Goal: Task Accomplishment & Management: Manage account settings

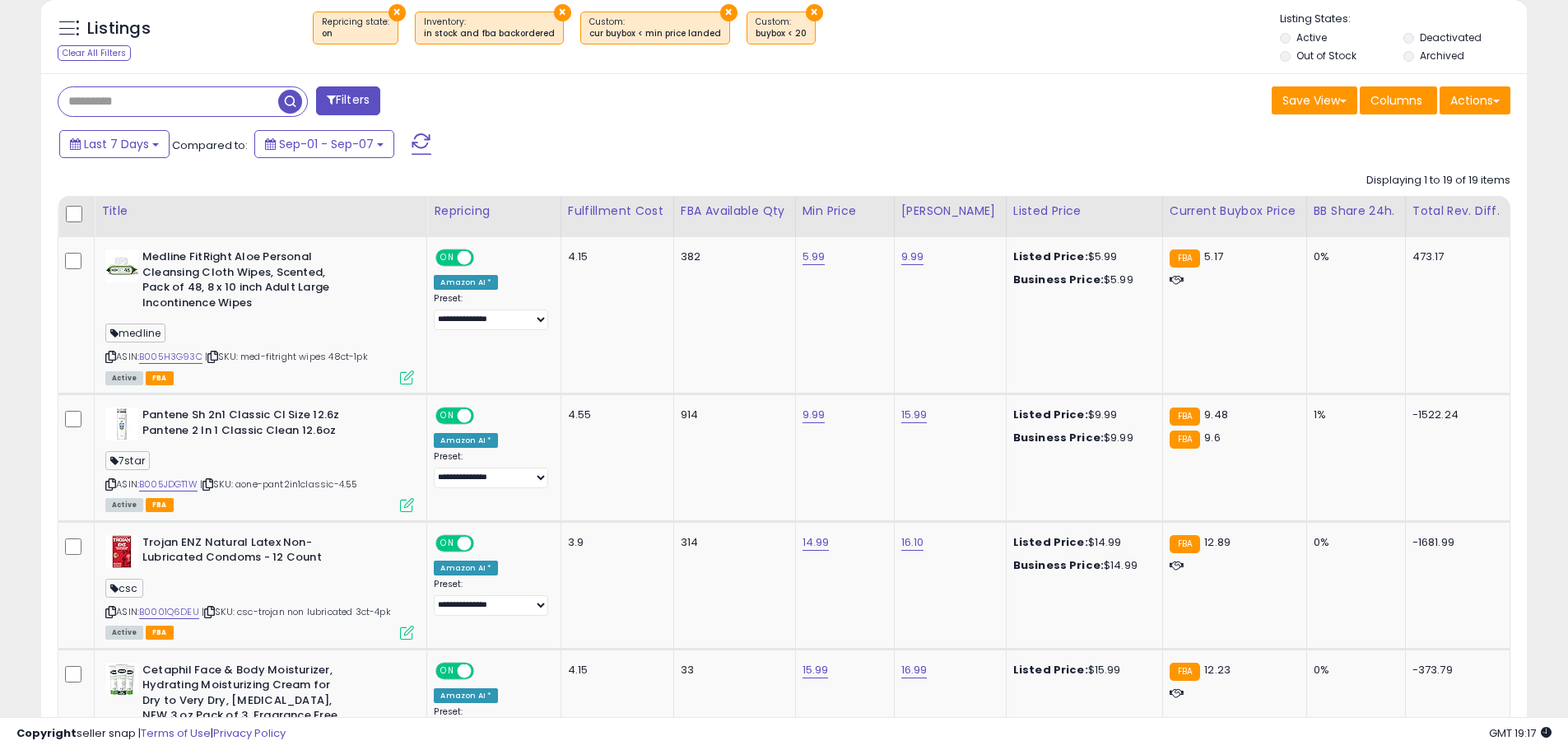
scroll to position [338, 861]
click at [116, 355] on div "ASIN: B005H3G93C | SKU: med-fitright wipes 48ct-1pk Active FBA" at bounding box center [259, 316] width 309 height 133
click at [103, 356] on div "Medline FitRight Aloe Personal Cleansing Cloth Wipes, Scented, Pack of 48, 8 x …" at bounding box center [257, 316] width 313 height 133
click at [107, 355] on icon at bounding box center [110, 357] width 11 height 9
click at [109, 488] on icon at bounding box center [110, 484] width 11 height 9
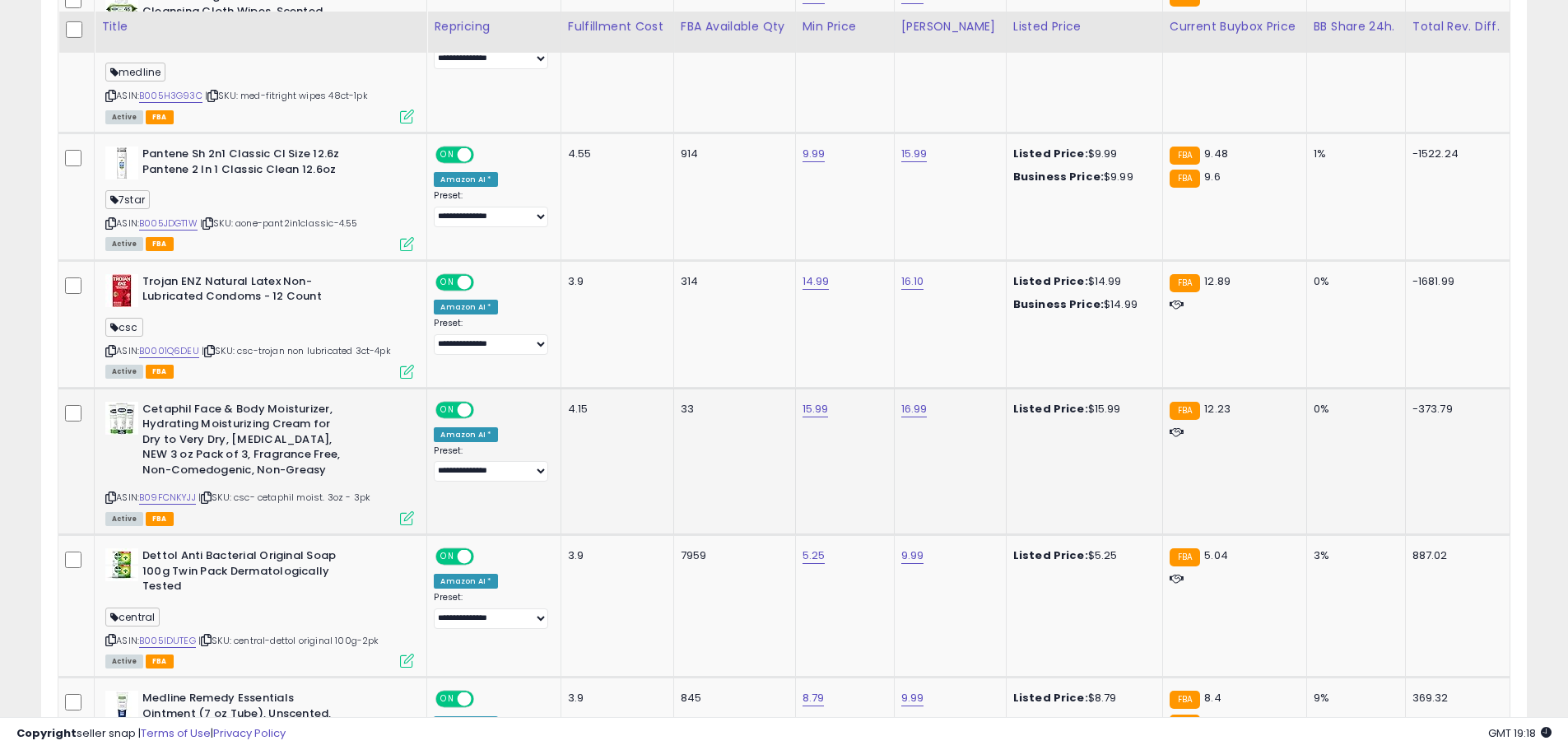
scroll to position [879, 0]
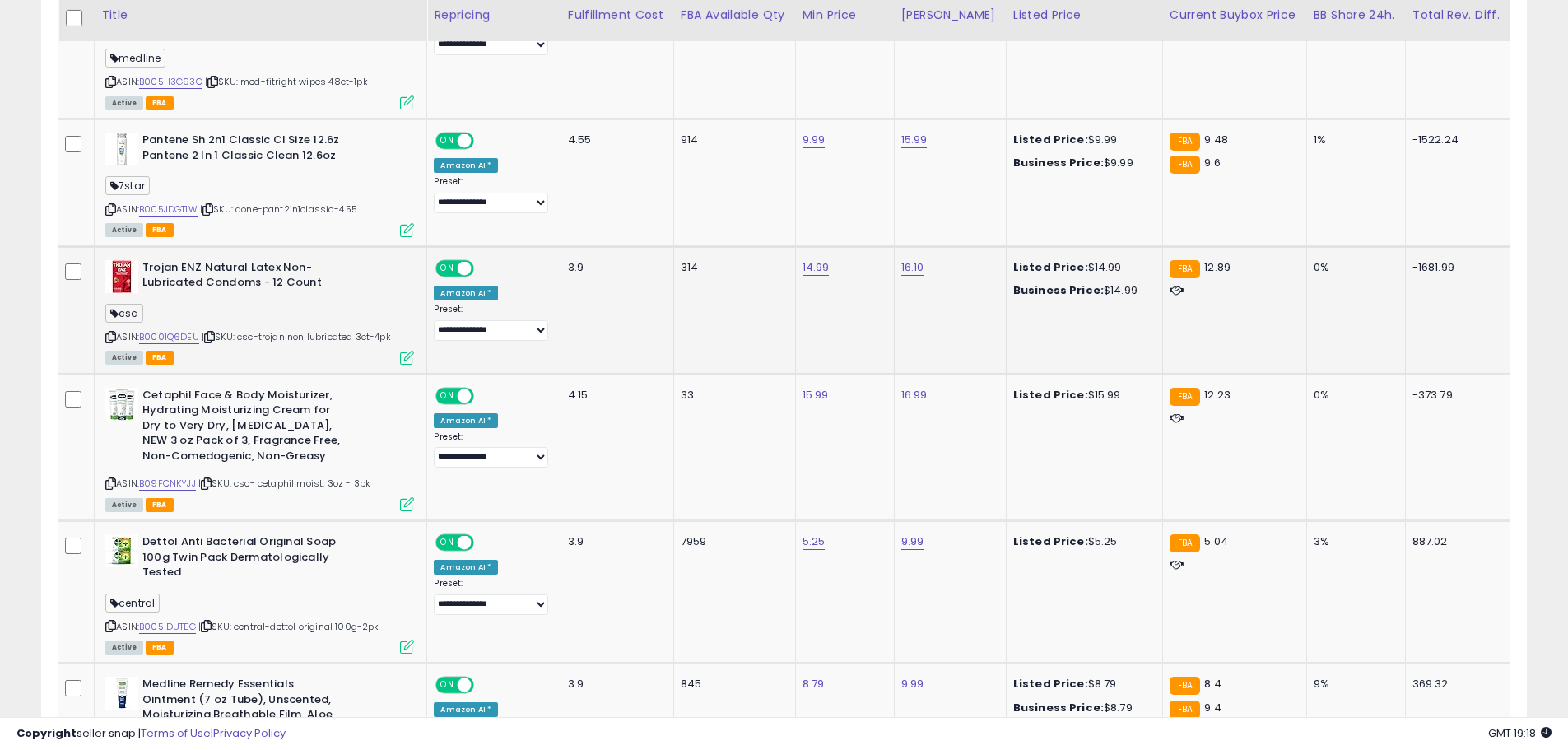
click at [108, 335] on icon at bounding box center [110, 337] width 11 height 9
click at [182, 339] on link "B0001Q6DEU" at bounding box center [169, 337] width 60 height 14
click at [838, 271] on div "14.99" at bounding box center [841, 267] width 79 height 15
click at [824, 271] on link "14.99" at bounding box center [815, 267] width 27 height 16
type input "*****"
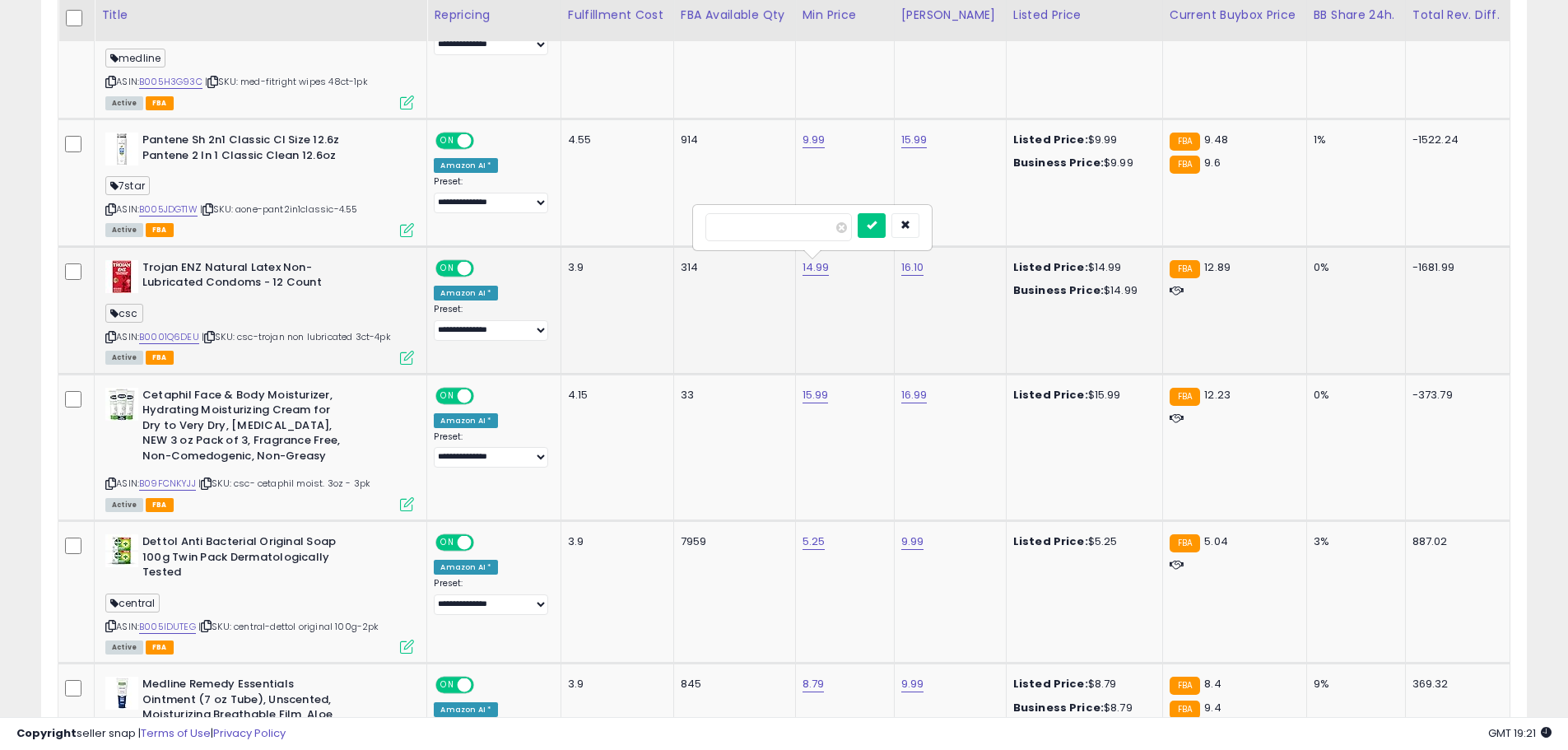
click button "submit" at bounding box center [871, 225] width 28 height 25
click at [824, 393] on link "15.99" at bounding box center [815, 395] width 26 height 16
click at [113, 483] on icon at bounding box center [110, 483] width 11 height 9
click at [847, 358] on span at bounding box center [841, 354] width 11 height 11
type input "*****"
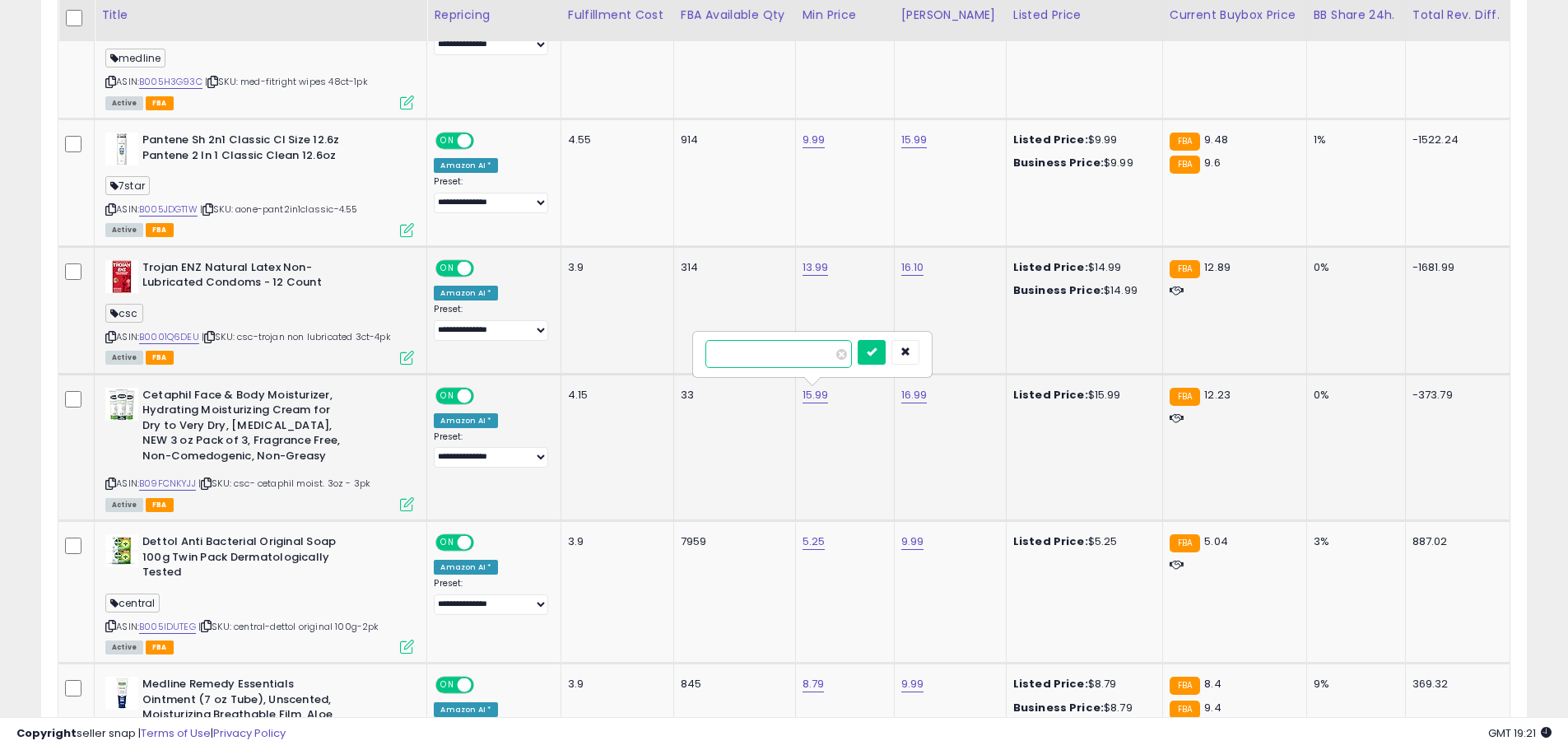
click button "submit" at bounding box center [871, 352] width 28 height 25
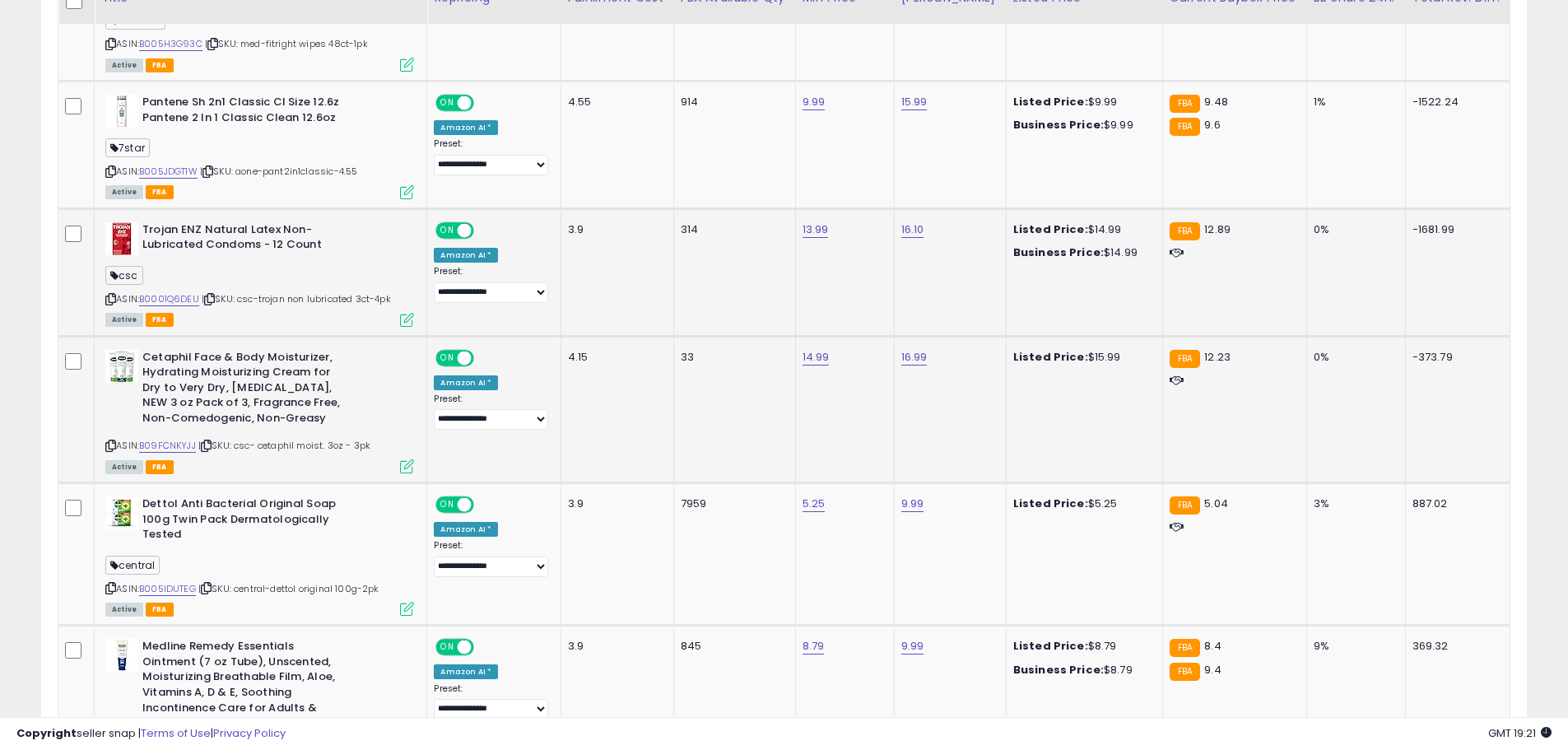
scroll to position [989, 0]
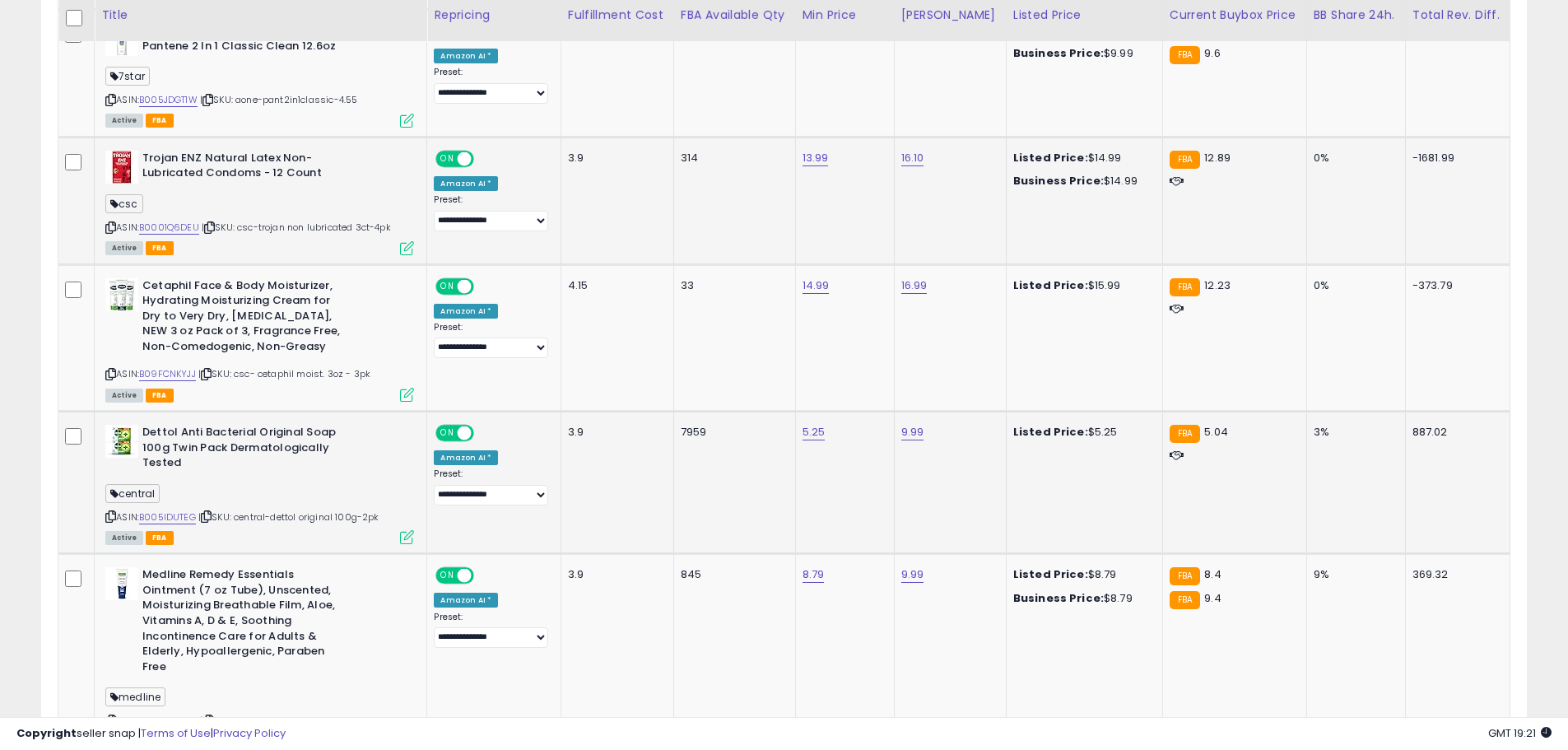
click at [114, 514] on icon at bounding box center [110, 516] width 11 height 9
click at [825, 426] on link "5.25" at bounding box center [813, 432] width 23 height 16
type input "****"
click button "submit" at bounding box center [869, 390] width 28 height 25
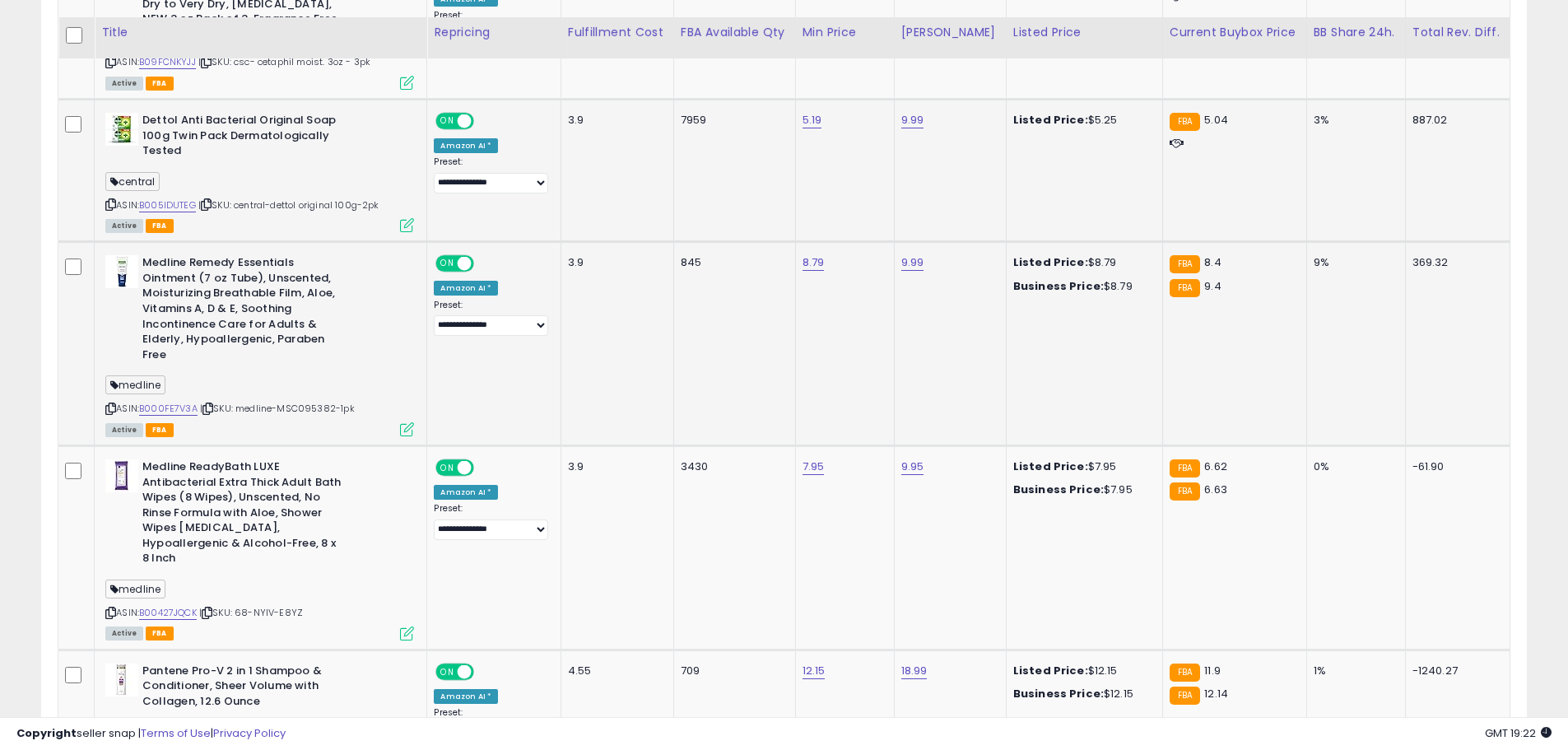
scroll to position [1318, 0]
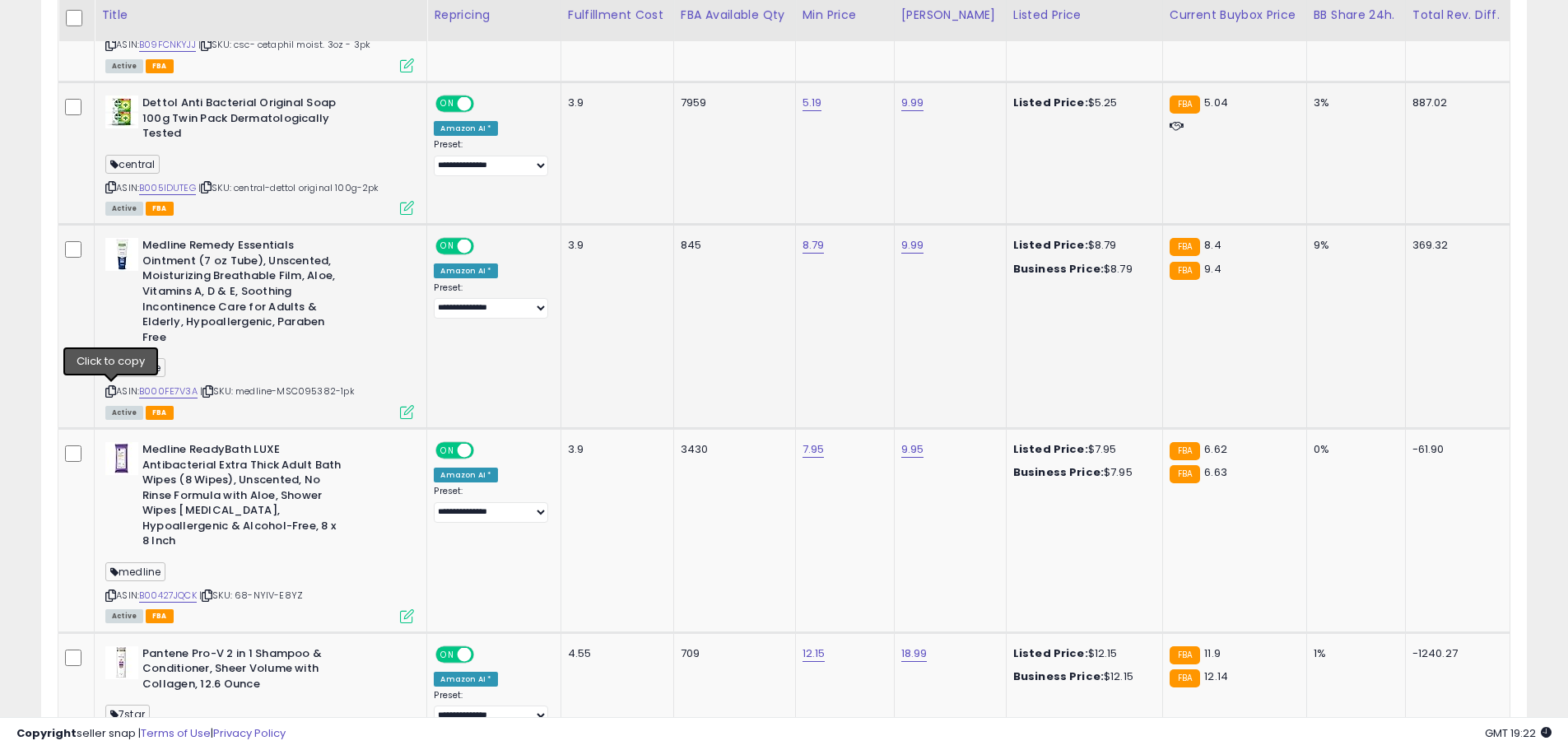
click at [112, 388] on icon at bounding box center [110, 391] width 11 height 9
click at [109, 595] on icon at bounding box center [110, 595] width 11 height 9
click at [184, 599] on link "B00427JQCK" at bounding box center [168, 596] width 58 height 14
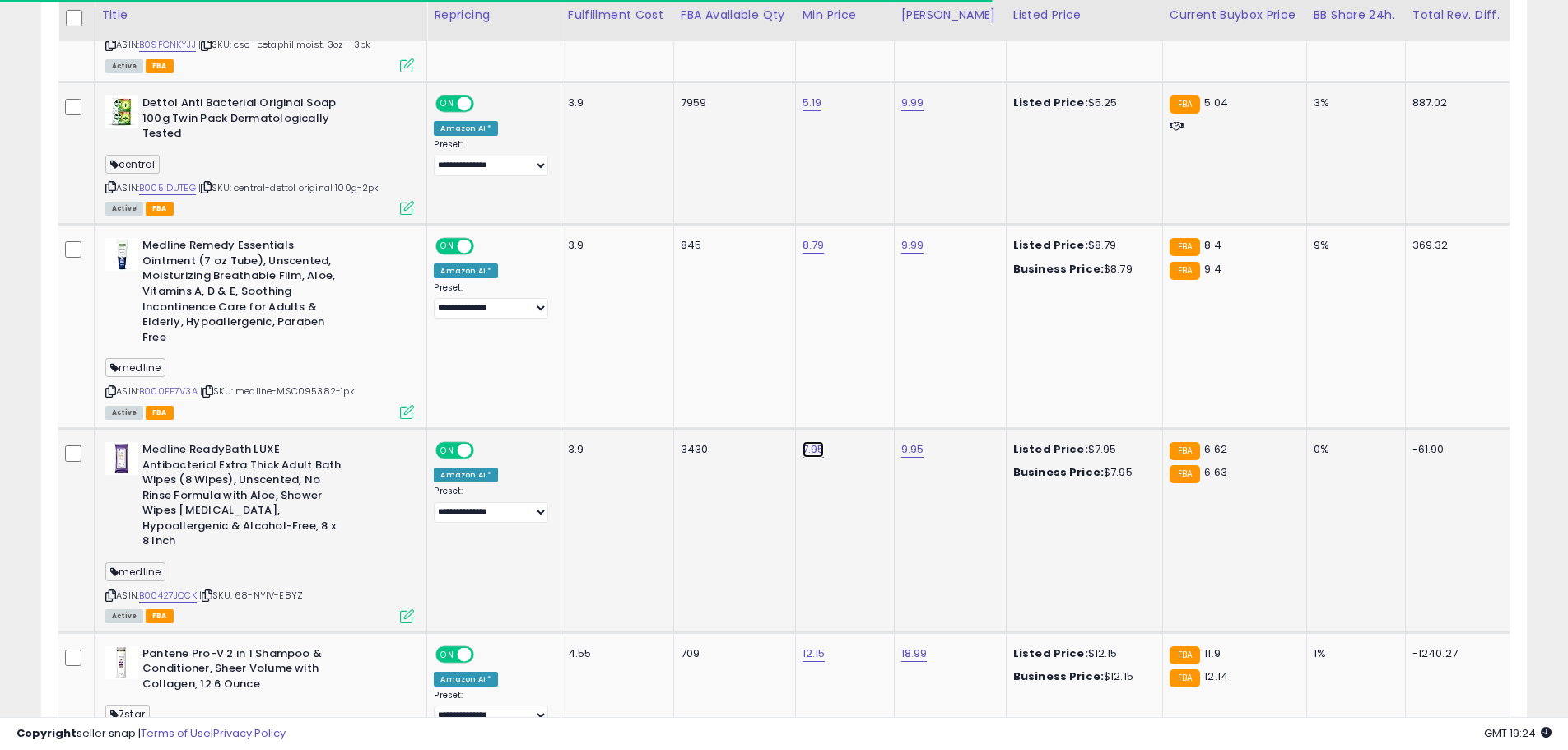
click at [821, 448] on link "7.95" at bounding box center [813, 450] width 22 height 16
type input "*"
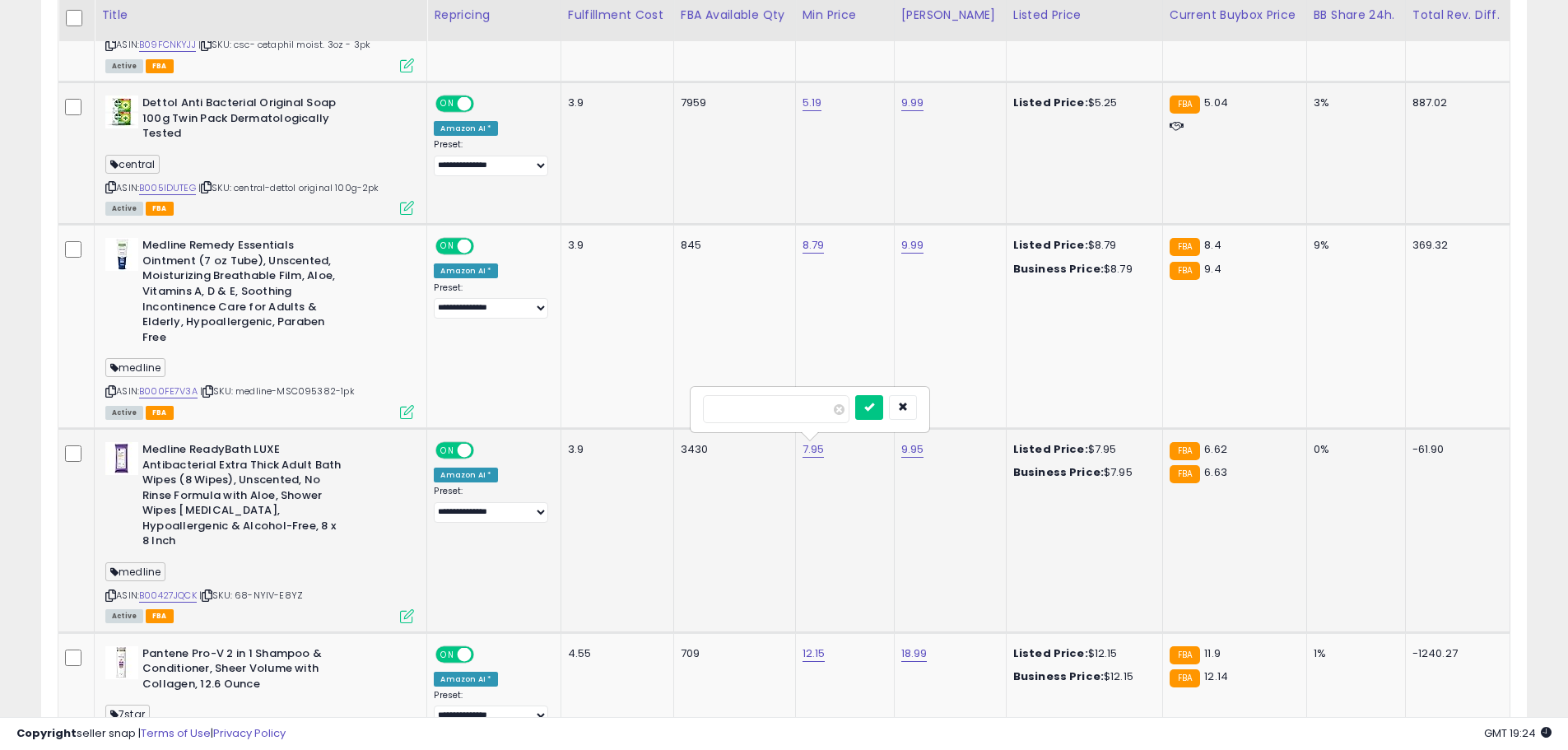
type input "****"
click button "submit" at bounding box center [869, 407] width 28 height 25
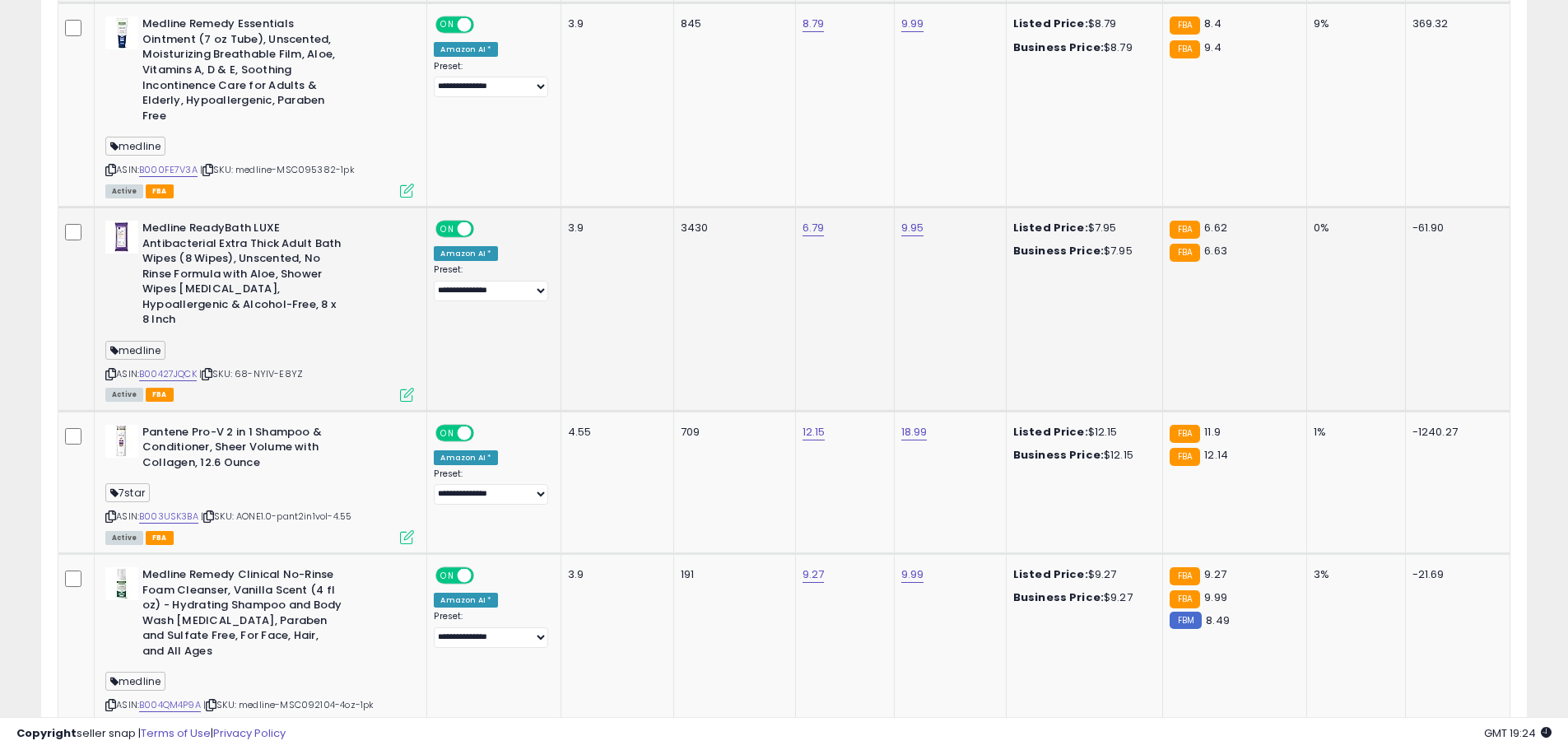
scroll to position [1592, 0]
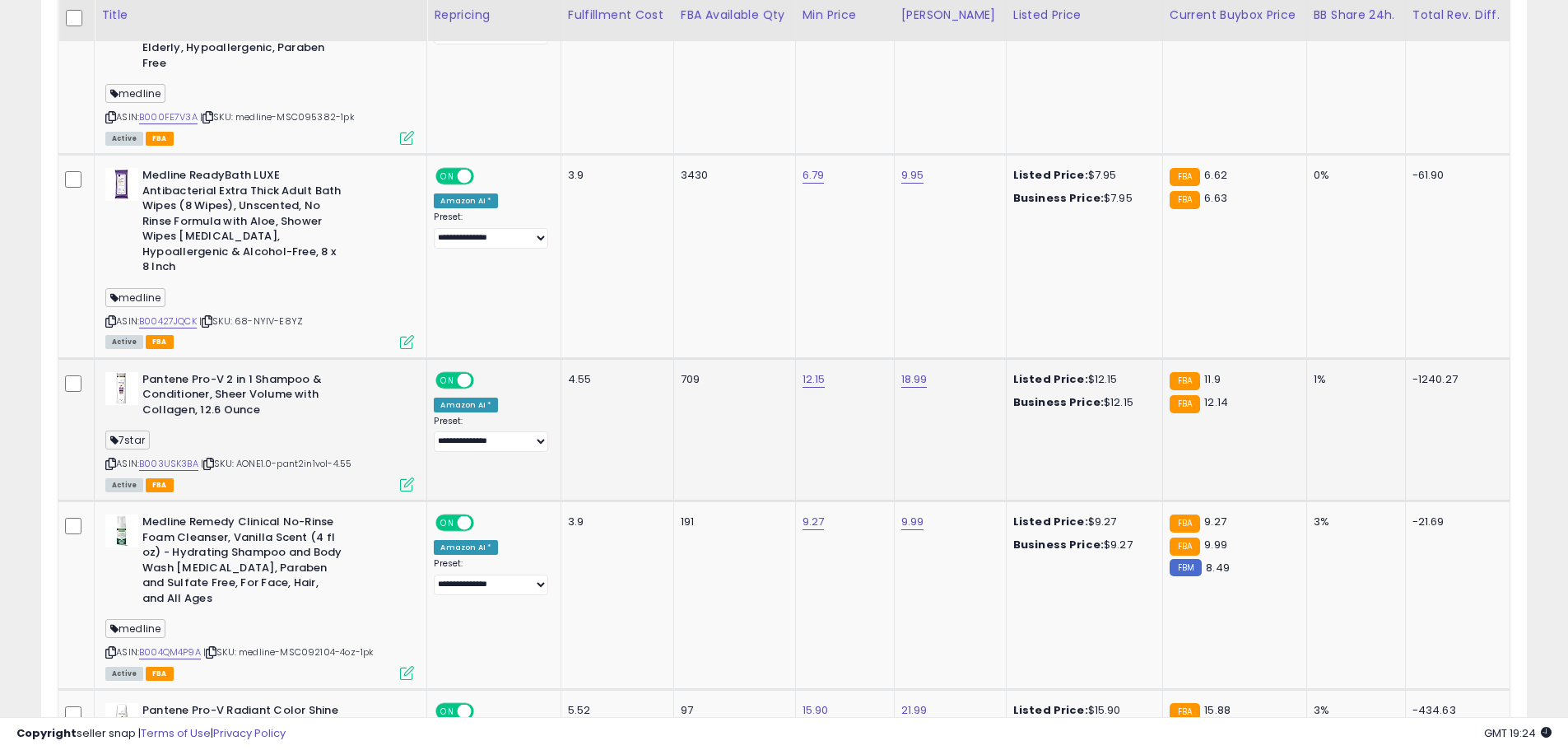
click at [107, 465] on icon at bounding box center [110, 464] width 11 height 9
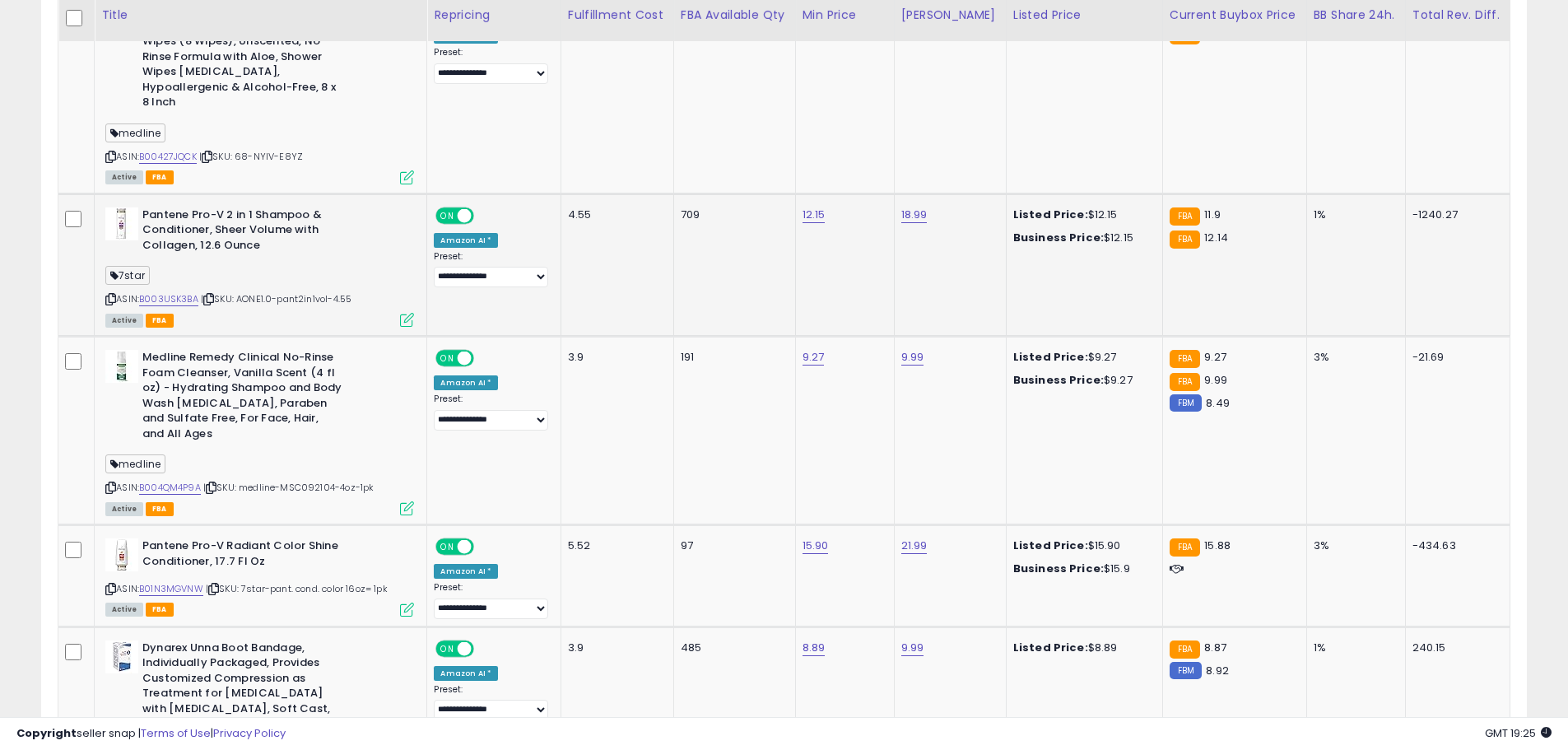
scroll to position [1812, 0]
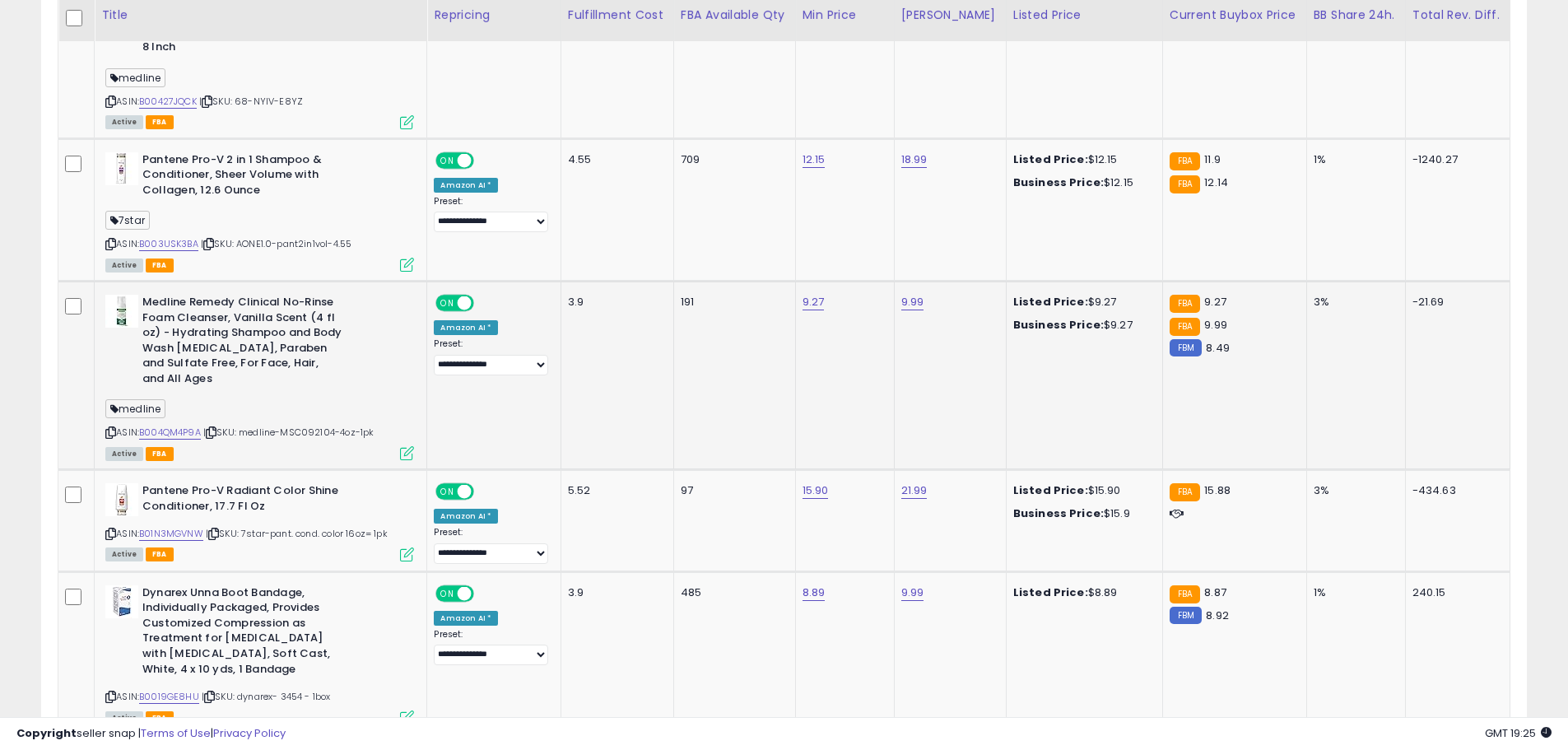
click at [108, 428] on icon at bounding box center [110, 432] width 11 height 9
click at [110, 532] on icon at bounding box center [110, 534] width 11 height 9
click at [824, 488] on link "15.90" at bounding box center [815, 491] width 26 height 16
type input "*****"
click button "submit" at bounding box center [871, 449] width 28 height 25
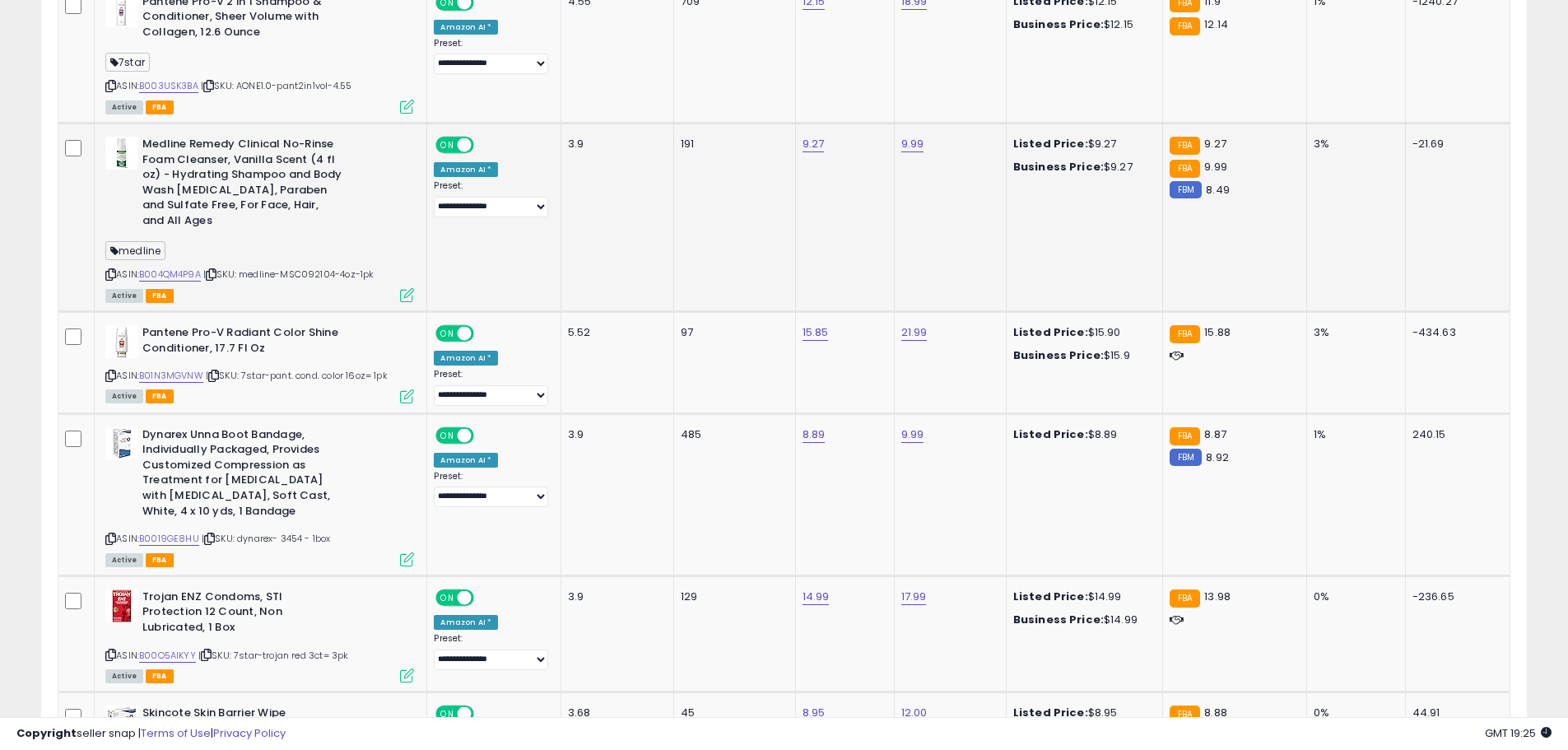
scroll to position [1977, 0]
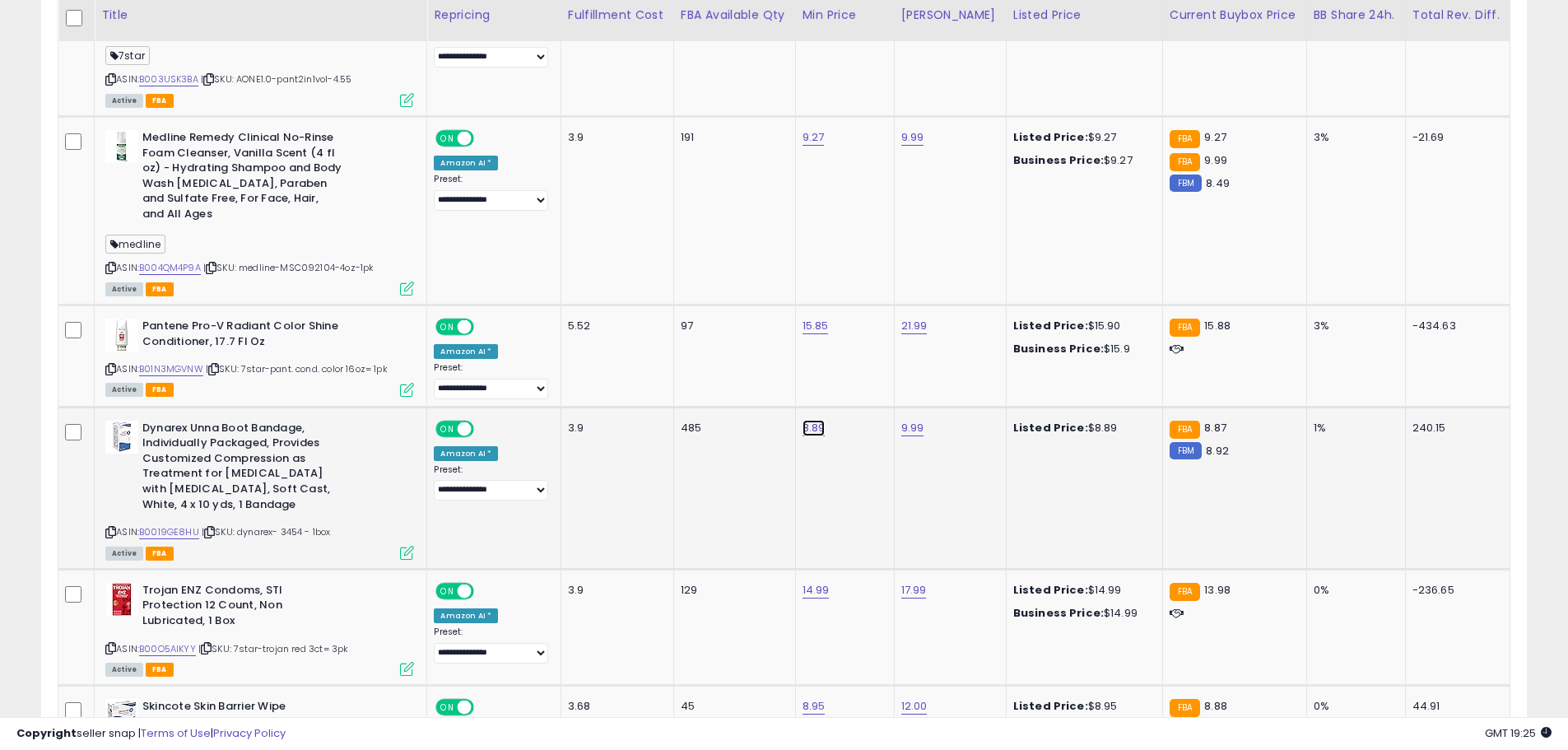
click at [825, 436] on link "8.89" at bounding box center [813, 428] width 23 height 16
type input "****"
click button "submit" at bounding box center [869, 386] width 28 height 25
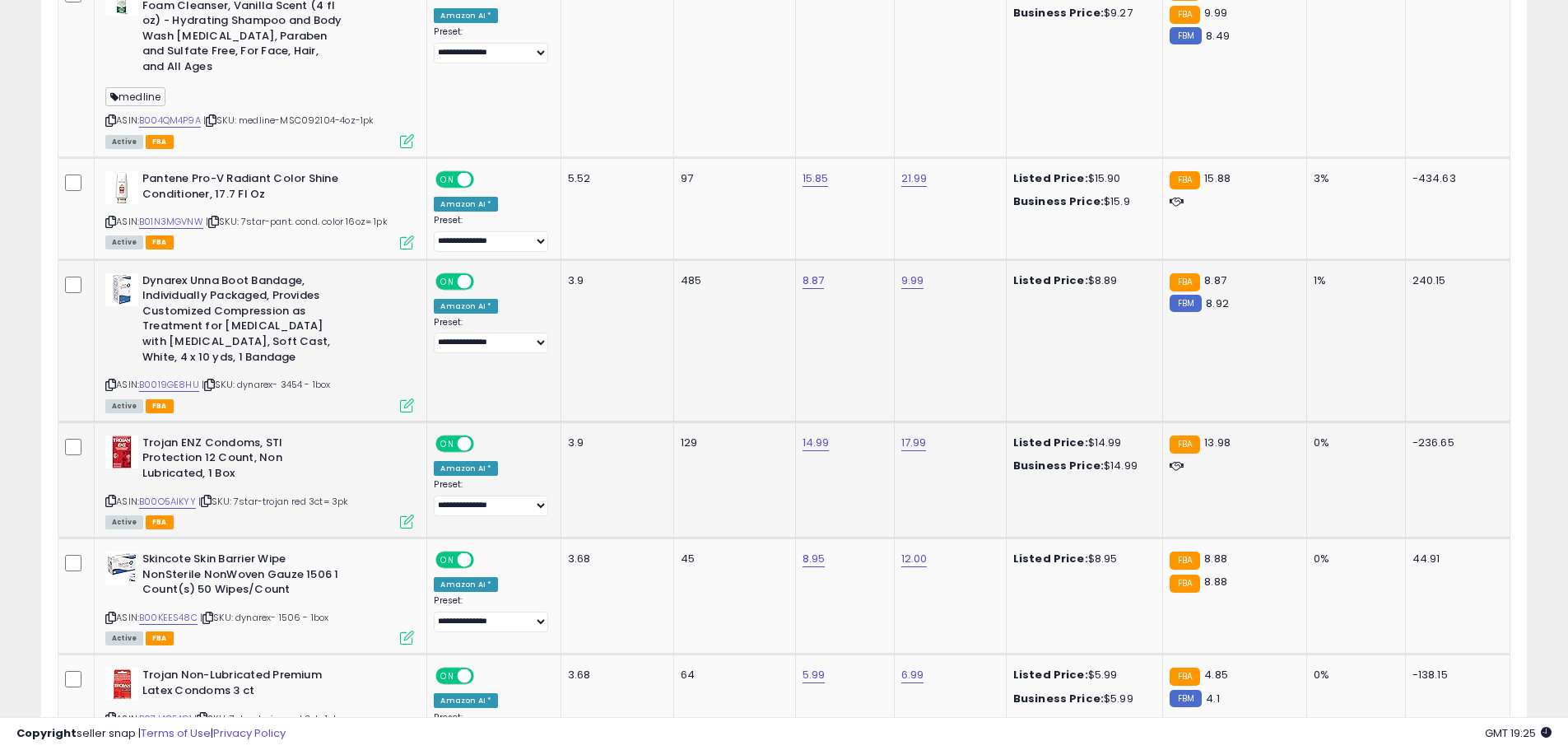
scroll to position [2251, 0]
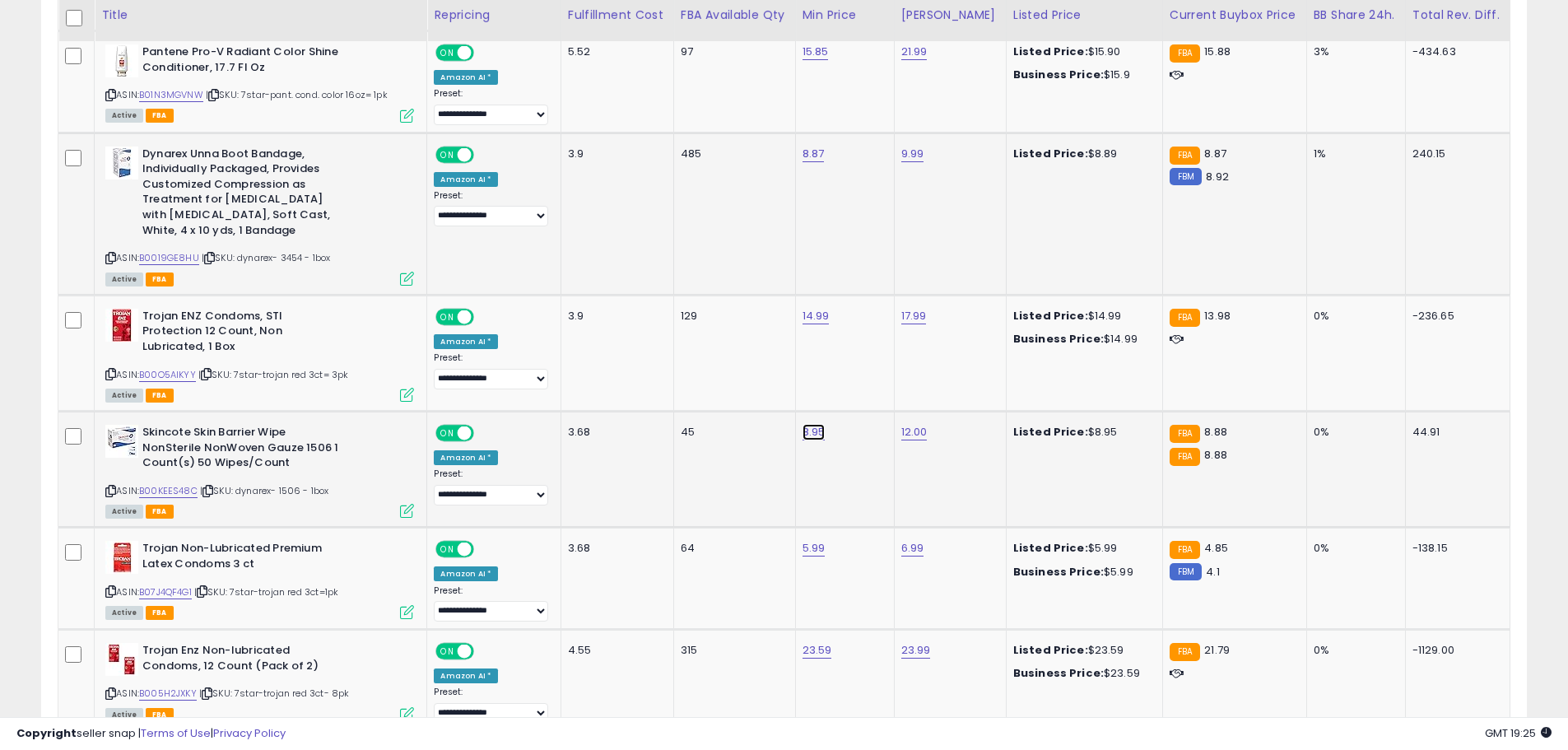
click at [810, 424] on link "8.95" at bounding box center [813, 432] width 23 height 16
type input "****"
click button "submit" at bounding box center [869, 376] width 28 height 25
click at [110, 370] on icon at bounding box center [110, 374] width 11 height 9
click at [825, 319] on link "14.99" at bounding box center [815, 316] width 27 height 16
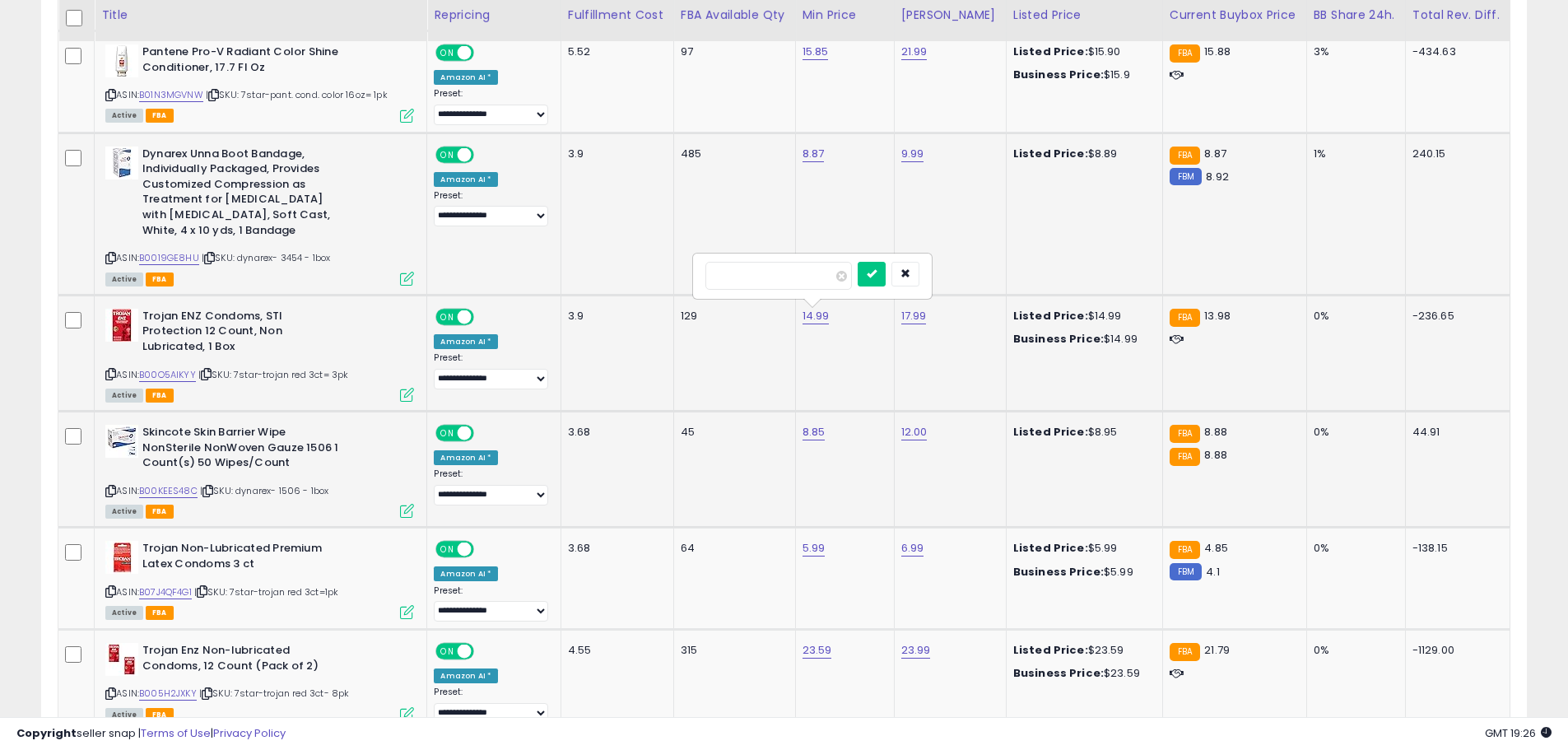
type input "*****"
click button "submit" at bounding box center [871, 274] width 28 height 25
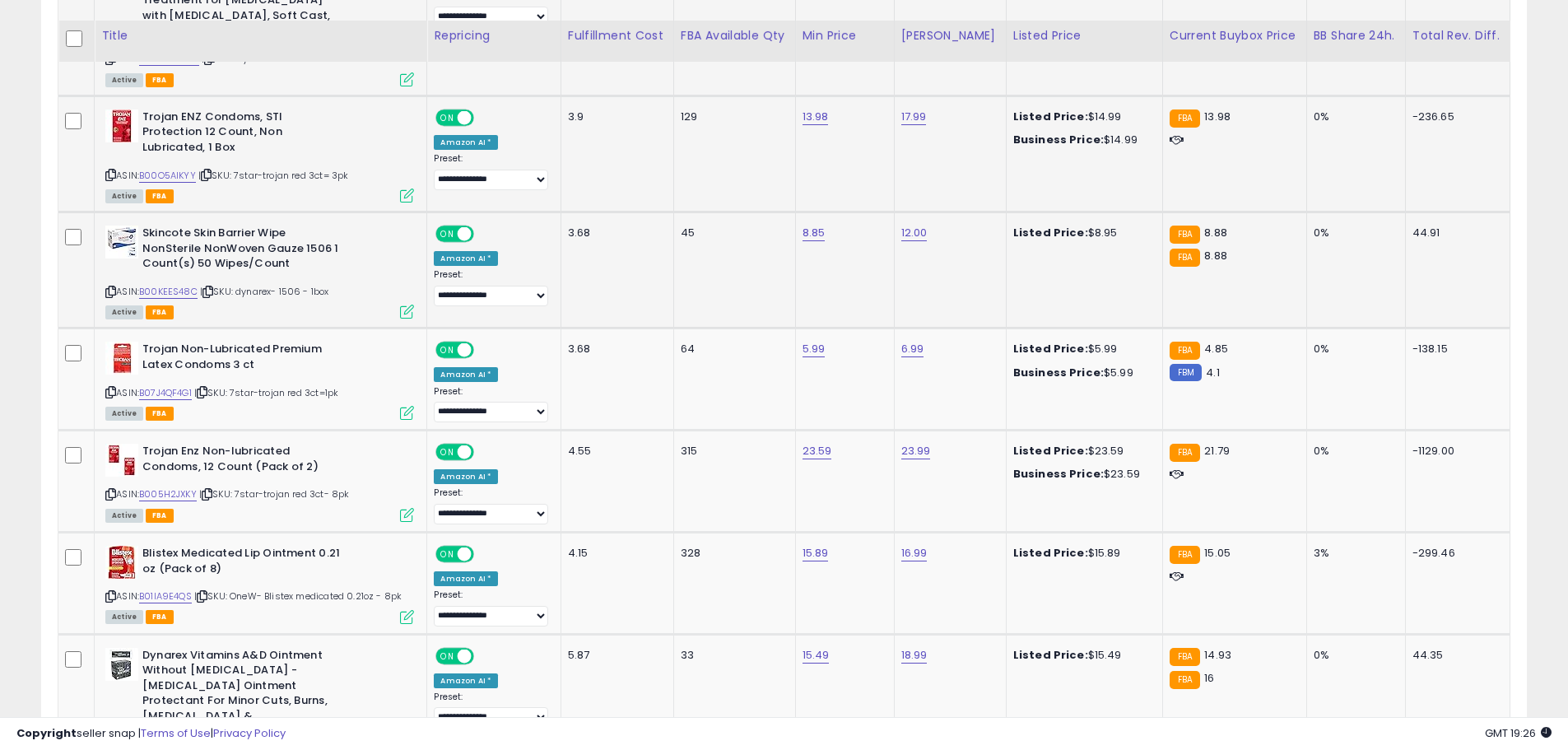
scroll to position [2471, 0]
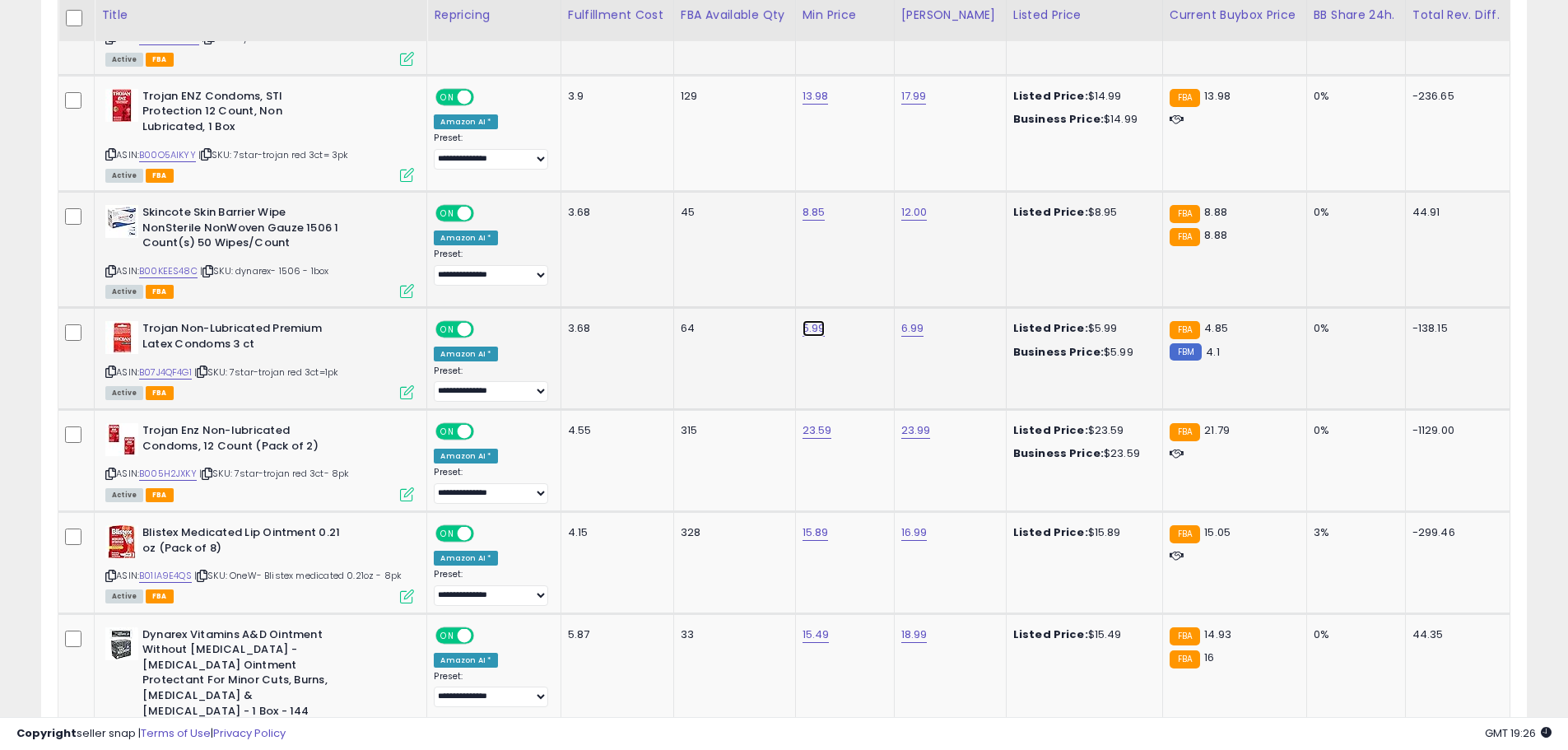
click at [822, 320] on link "5.99" at bounding box center [813, 328] width 23 height 16
type input "*"
type input "****"
click button "submit" at bounding box center [869, 272] width 28 height 25
click at [107, 470] on icon at bounding box center [110, 474] width 11 height 9
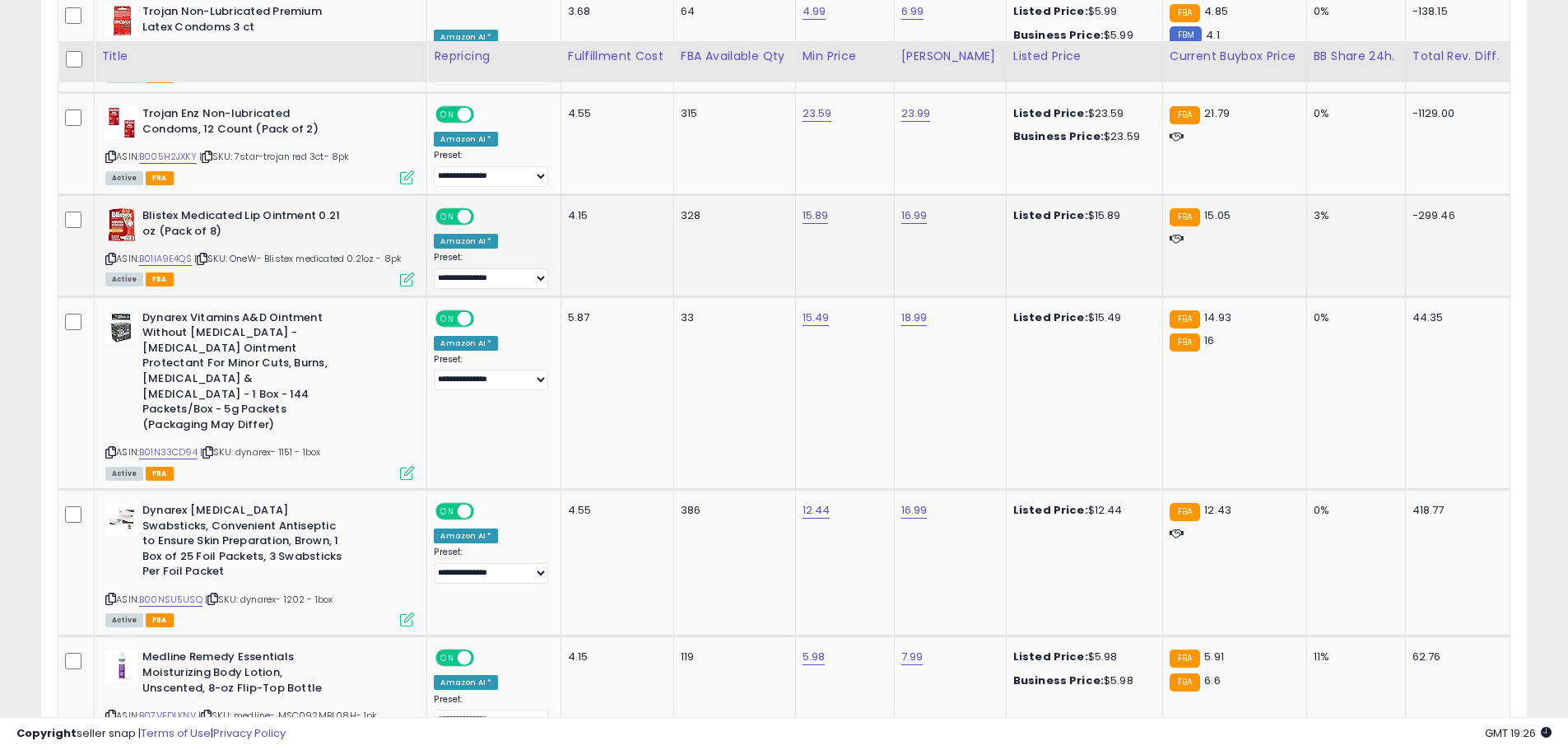
scroll to position [2765, 0]
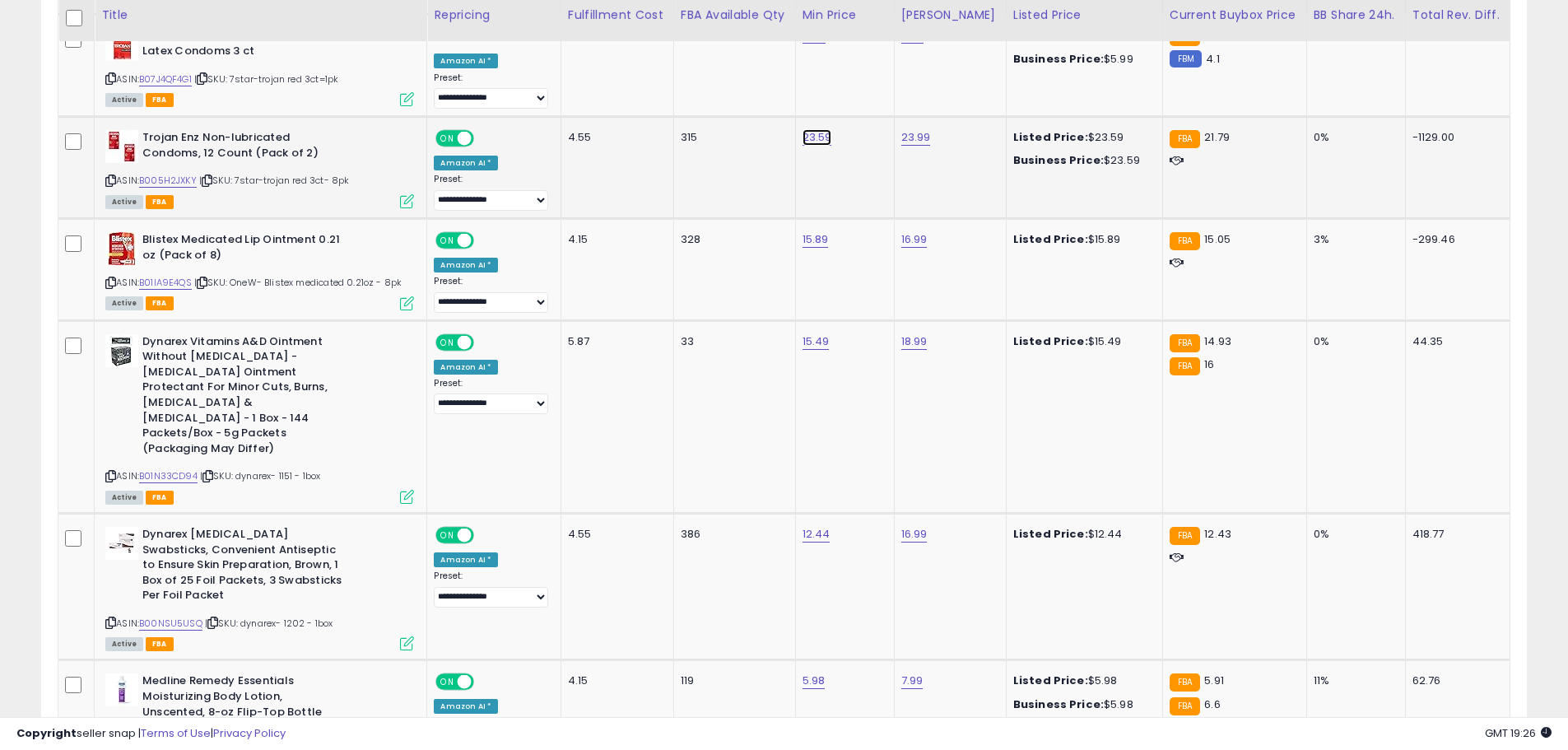
click at [821, 129] on link "23.59" at bounding box center [817, 137] width 30 height 16
type input "*****"
click button "submit" at bounding box center [872, 81] width 28 height 25
click at [823, 129] on link "21.99" at bounding box center [815, 137] width 26 height 16
type input "*****"
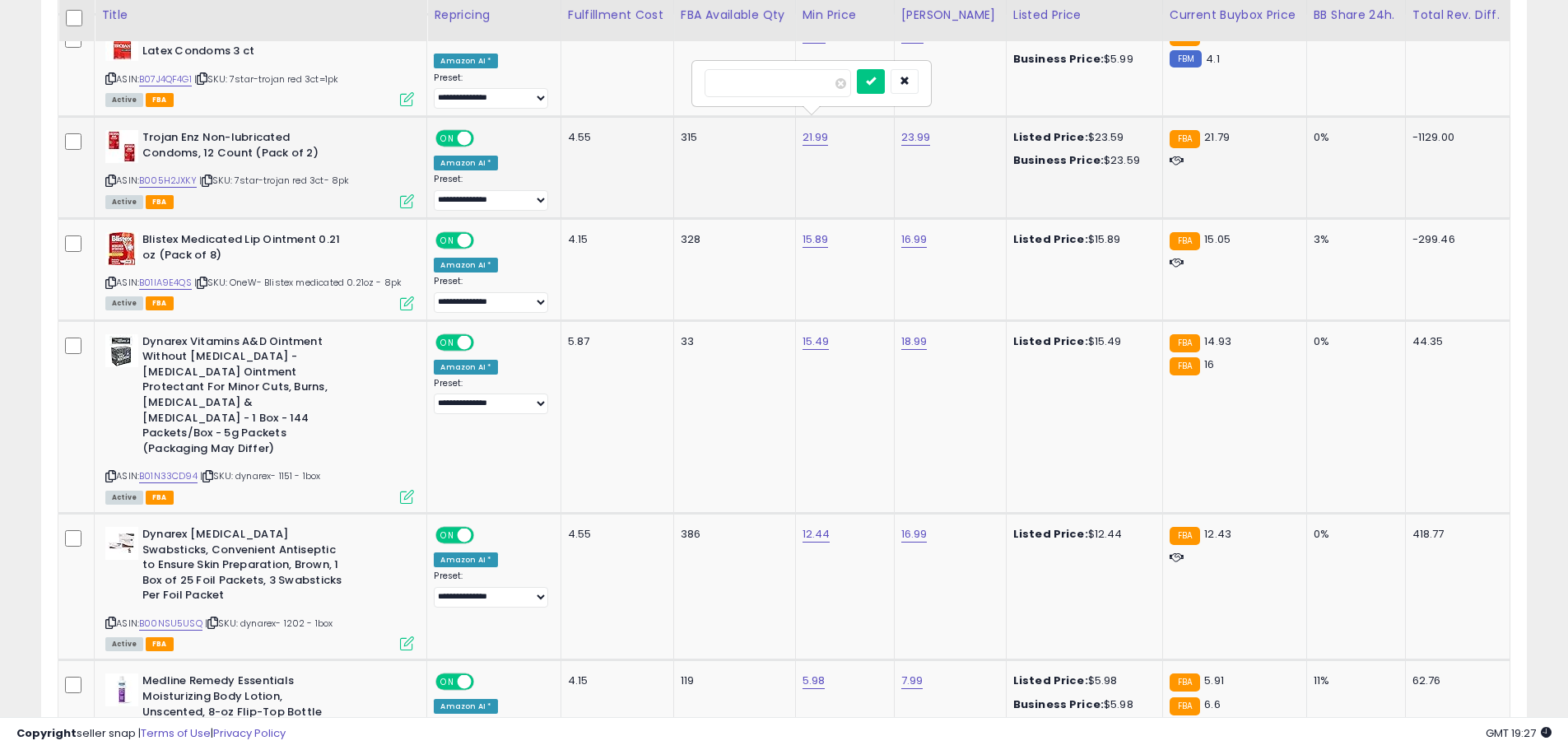
click button "submit" at bounding box center [871, 81] width 28 height 25
click at [828, 129] on link "21.78" at bounding box center [815, 137] width 26 height 16
type input "*****"
click button "submit" at bounding box center [871, 81] width 28 height 25
click at [827, 231] on link "15.89" at bounding box center [815, 239] width 26 height 16
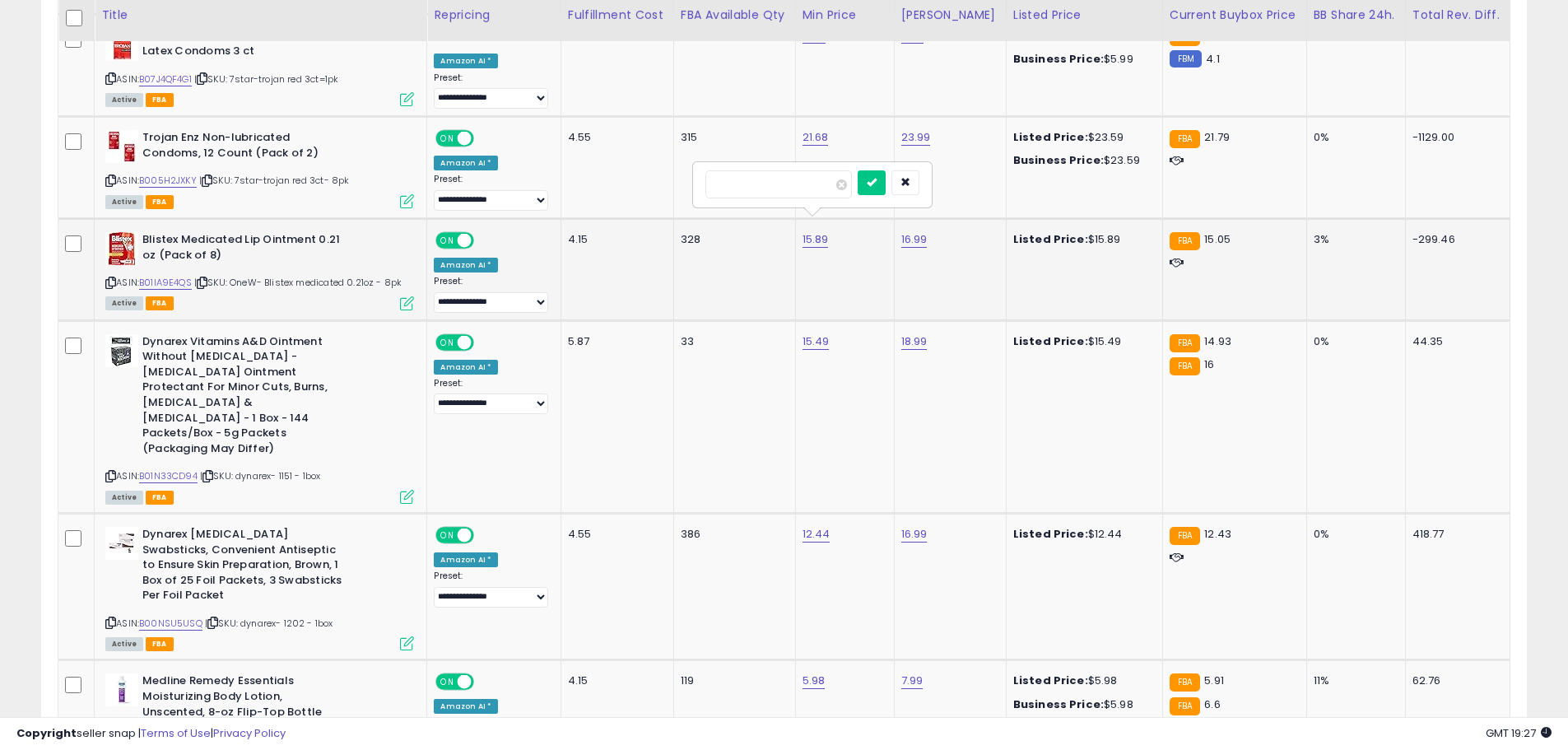
type input "*"
type input "*****"
click button "submit" at bounding box center [871, 183] width 28 height 25
click at [112, 278] on icon at bounding box center [110, 282] width 11 height 9
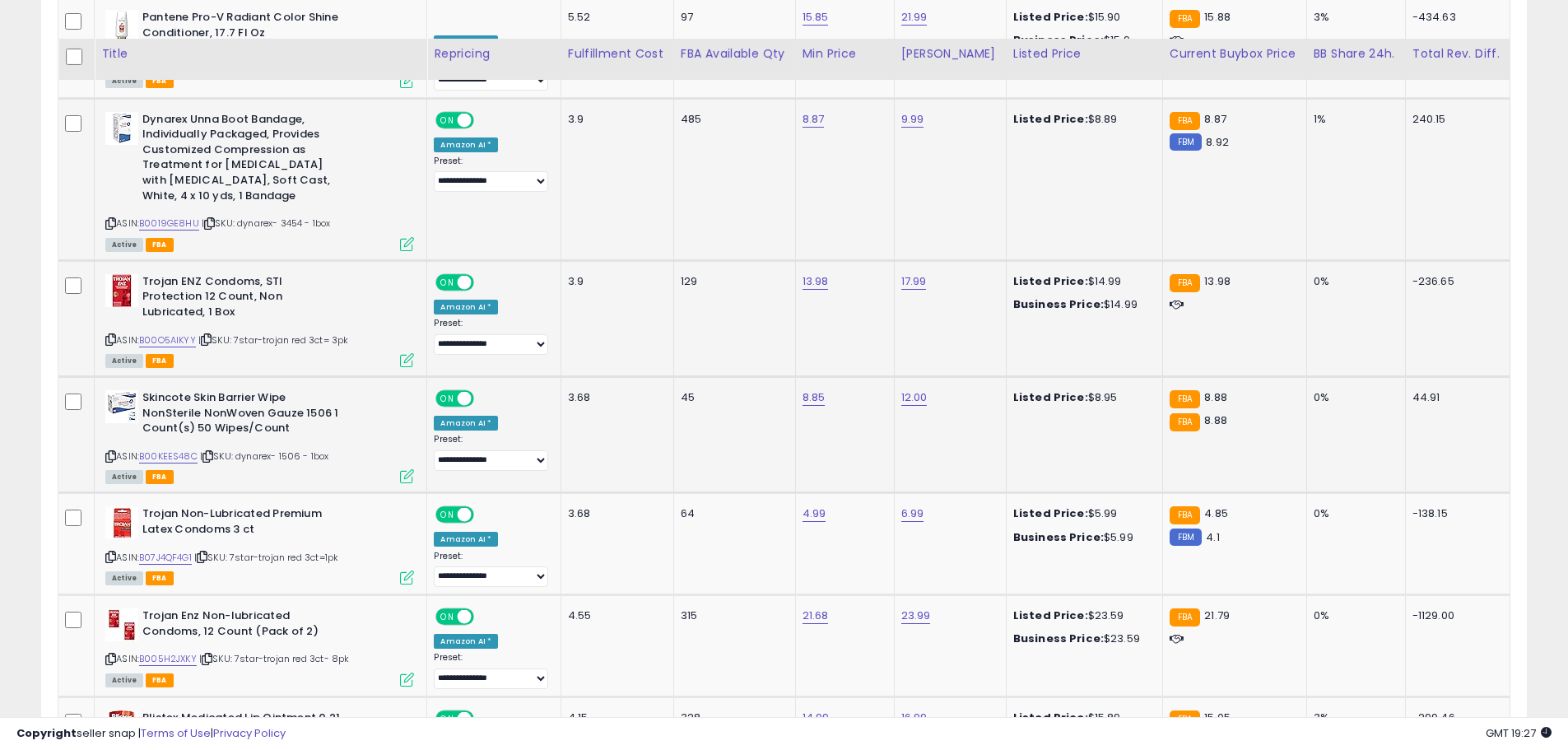
scroll to position [2270, 0]
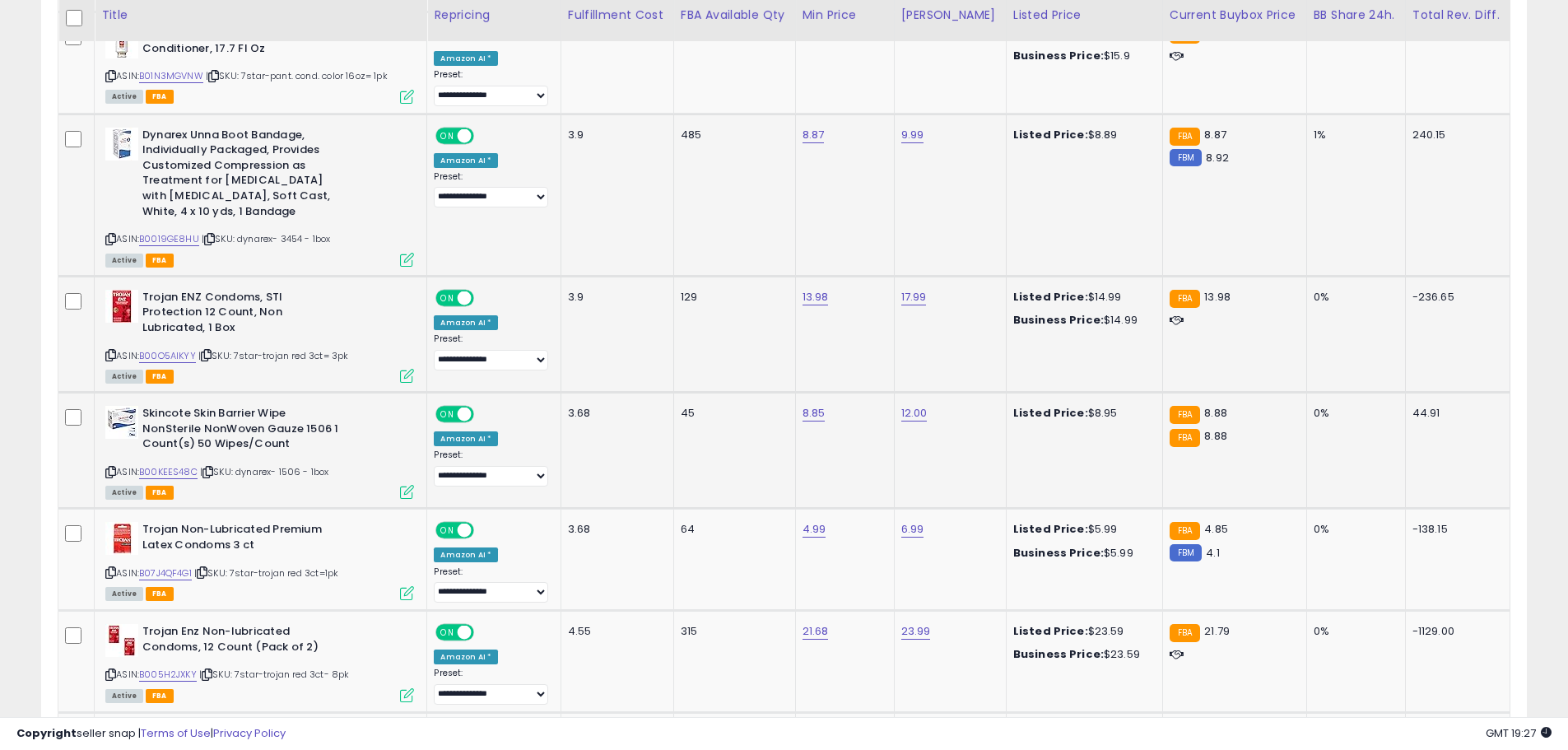
click at [111, 351] on icon at bounding box center [110, 355] width 11 height 9
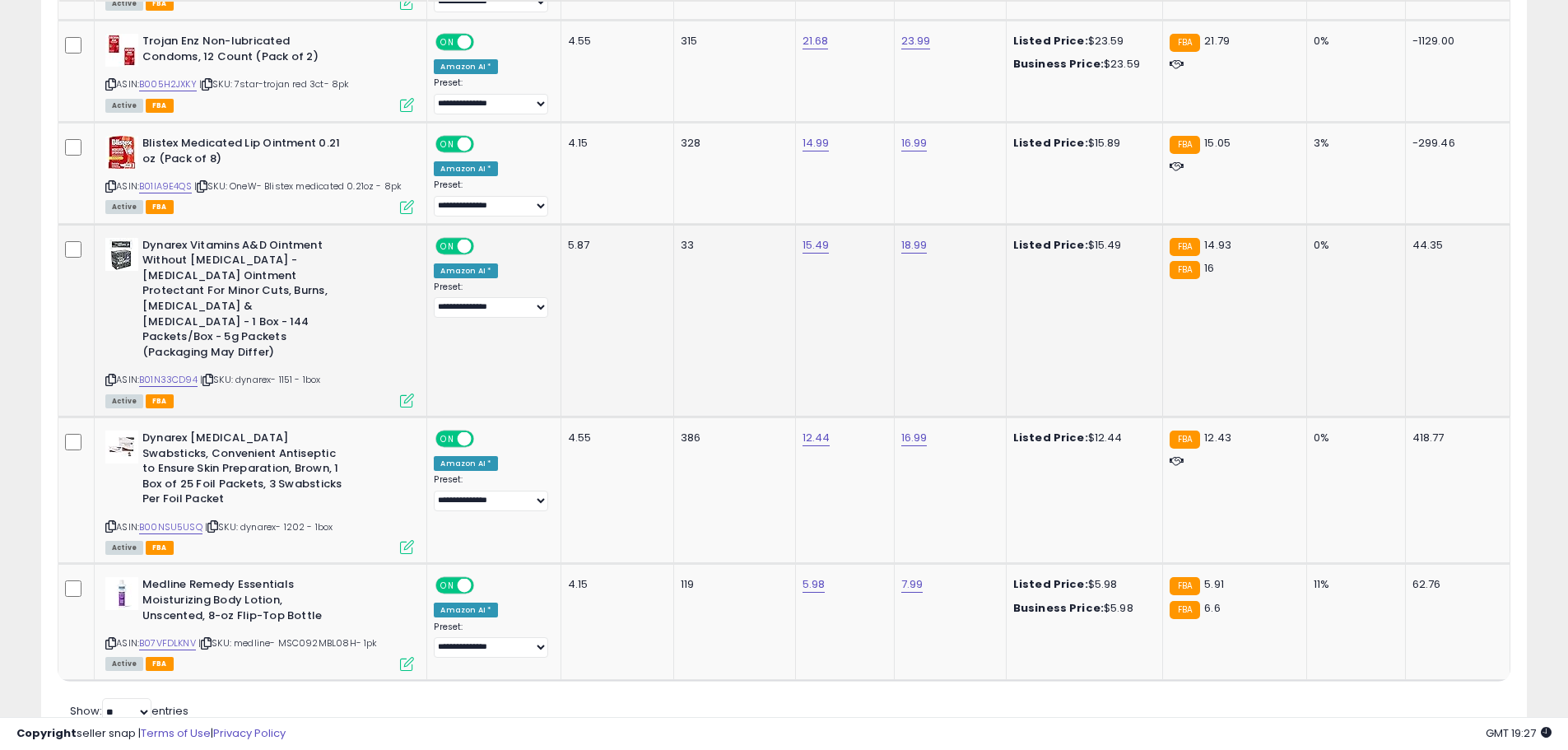
scroll to position [2874, 0]
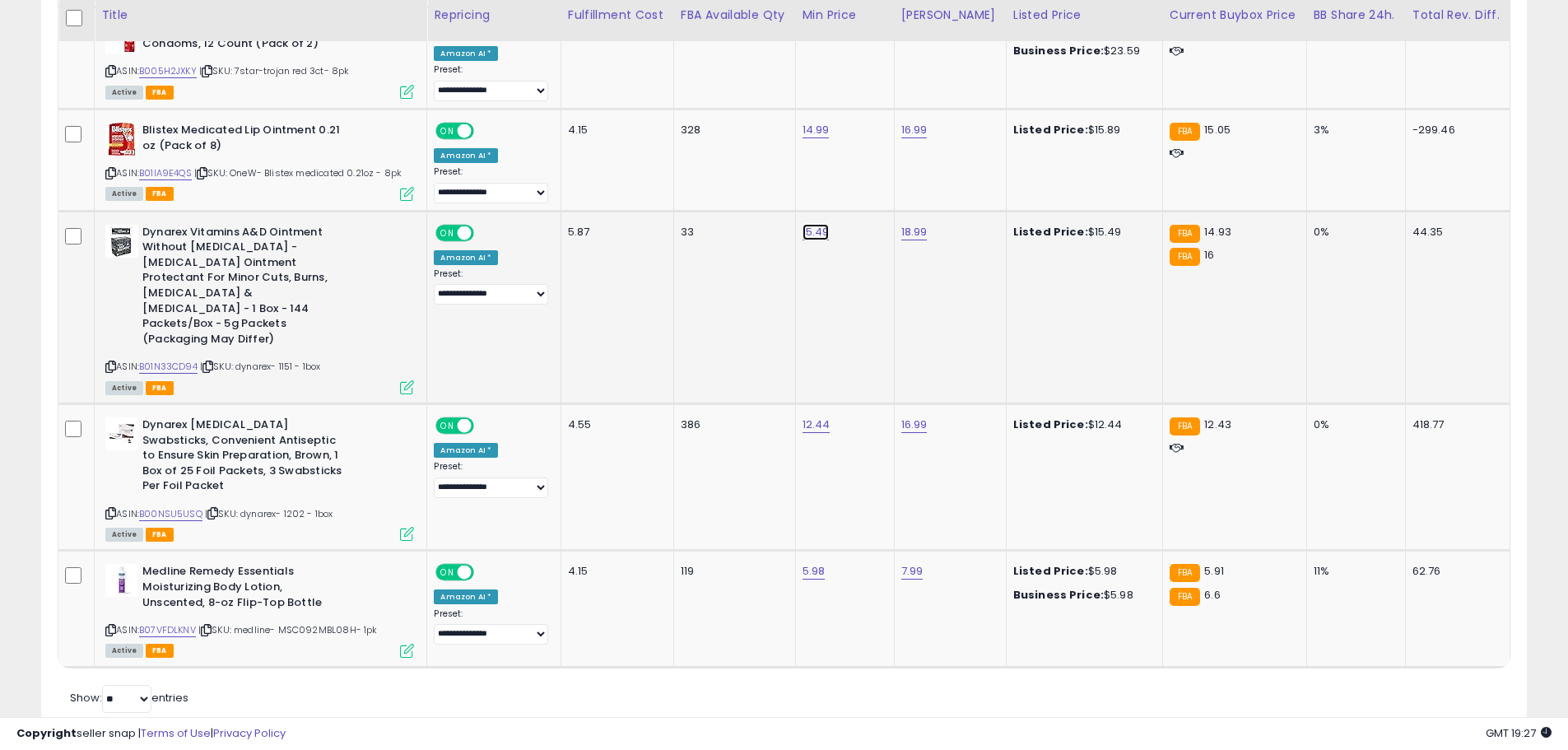
click at [821, 224] on link "15.49" at bounding box center [815, 232] width 27 height 16
type input "*****"
click button "submit" at bounding box center [871, 175] width 28 height 25
click at [824, 417] on link "12.44" at bounding box center [816, 425] width 28 height 16
type input "*****"
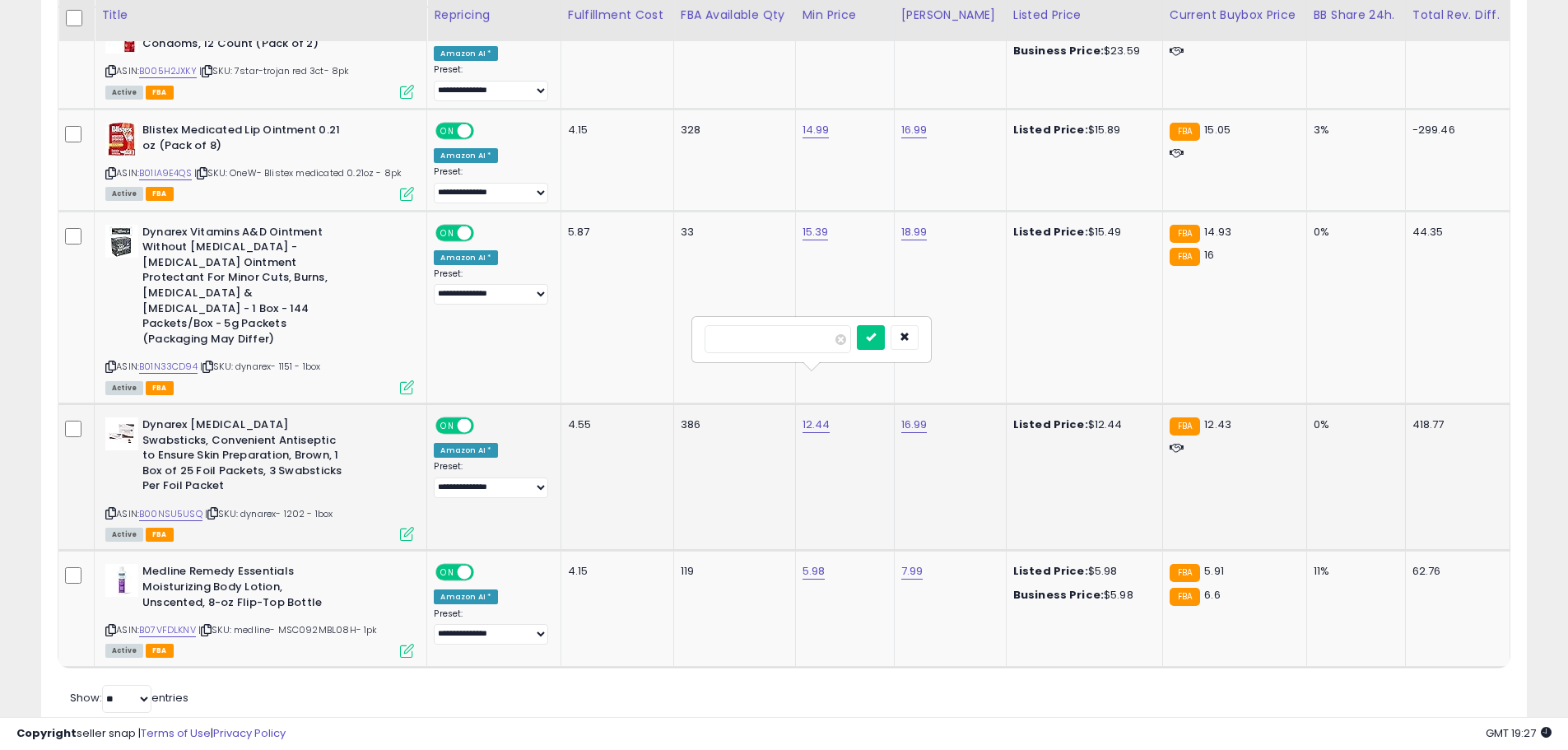
click button "submit" at bounding box center [871, 337] width 28 height 25
click at [824, 563] on link "5.98" at bounding box center [813, 571] width 23 height 16
type input "****"
click button "submit" at bounding box center [869, 485] width 28 height 25
drag, startPoint x: 465, startPoint y: 400, endPoint x: 705, endPoint y: 390, distance: 240.2
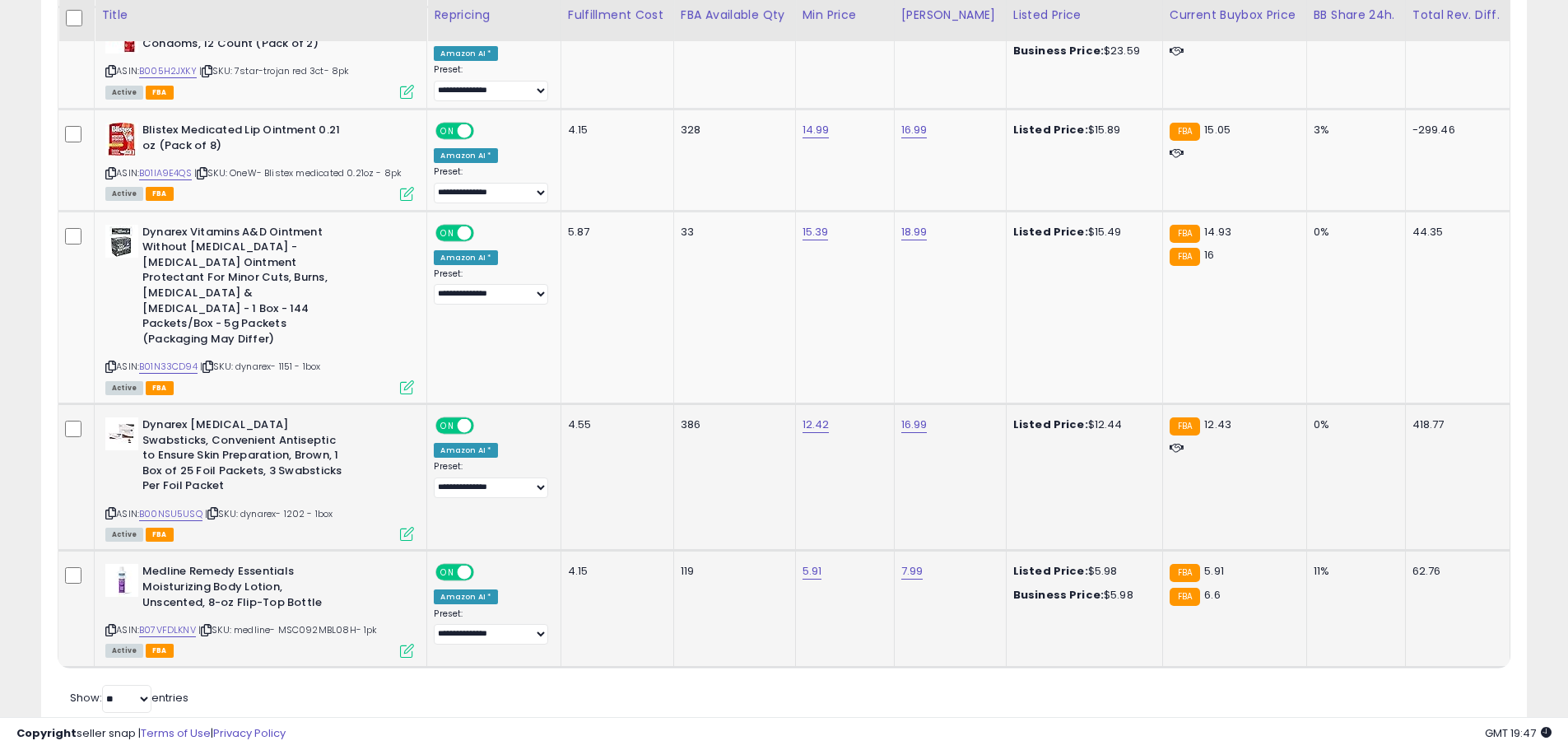
click at [468, 443] on div "Amazon AI *" at bounding box center [466, 450] width 64 height 15
